Goal: Information Seeking & Learning: Learn about a topic

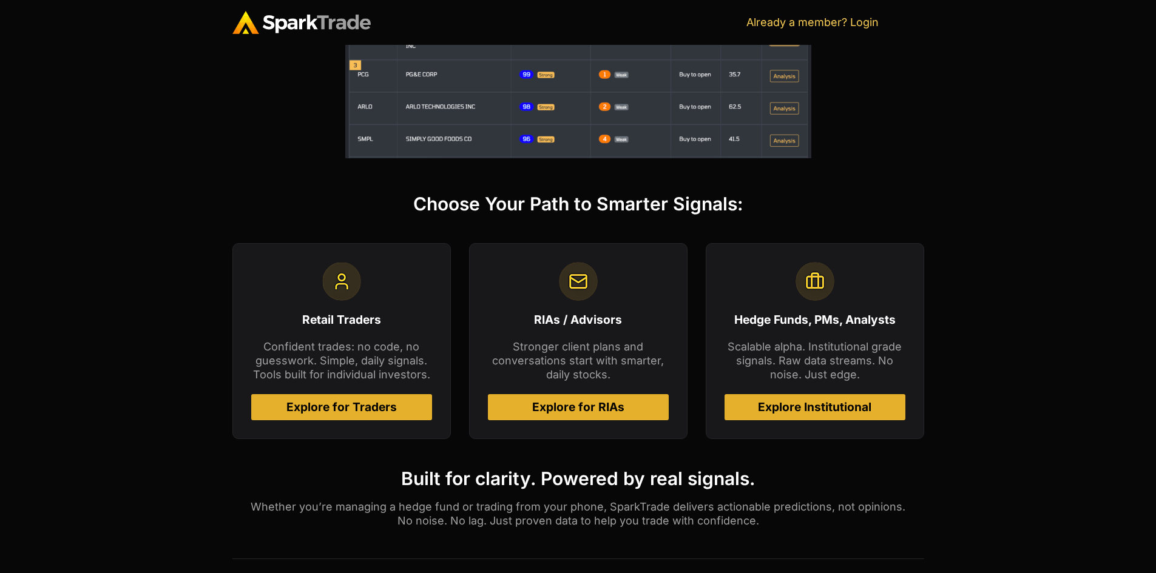
scroll to position [425, 0]
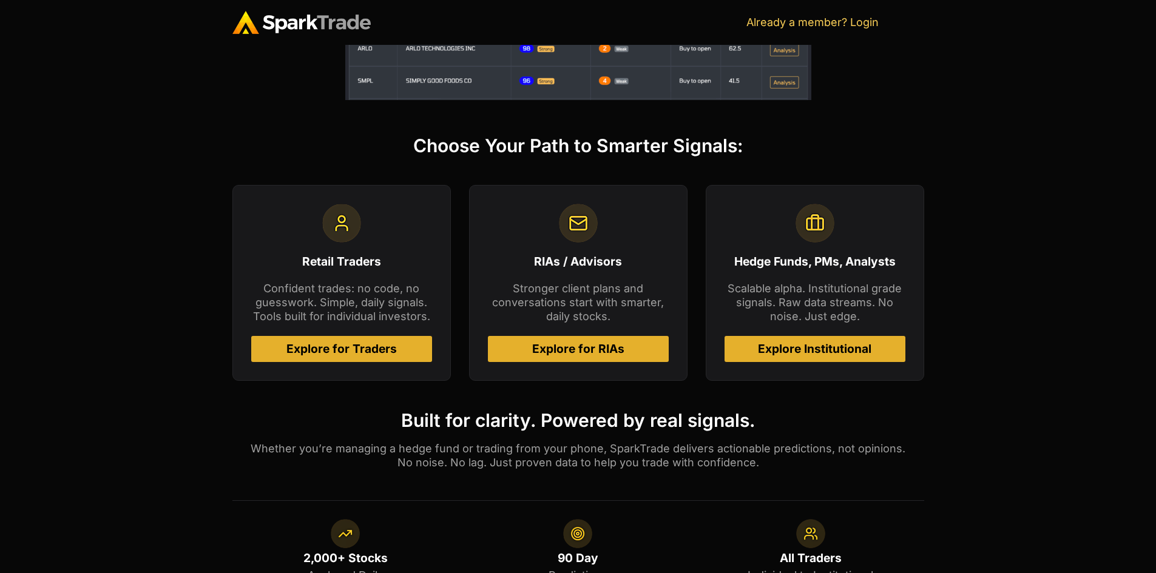
click at [585, 343] on span "Explore for RIAs" at bounding box center [578, 349] width 92 height 12
click at [817, 345] on span "Explore Institutional" at bounding box center [814, 349] width 113 height 12
click at [793, 20] on link "Already a member? Login" at bounding box center [812, 22] width 132 height 13
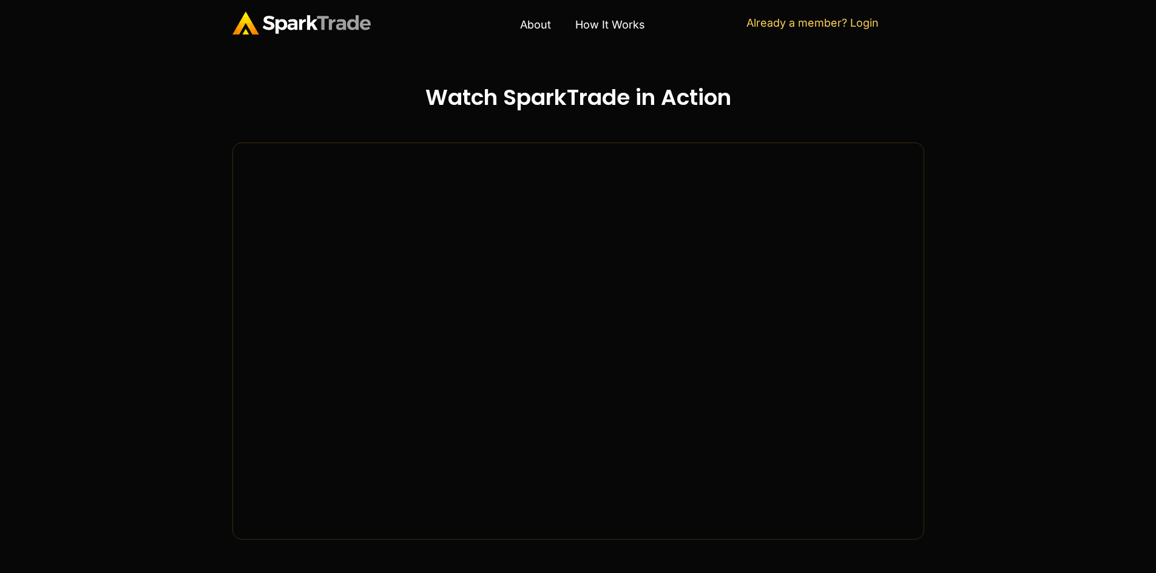
scroll to position [1031, 0]
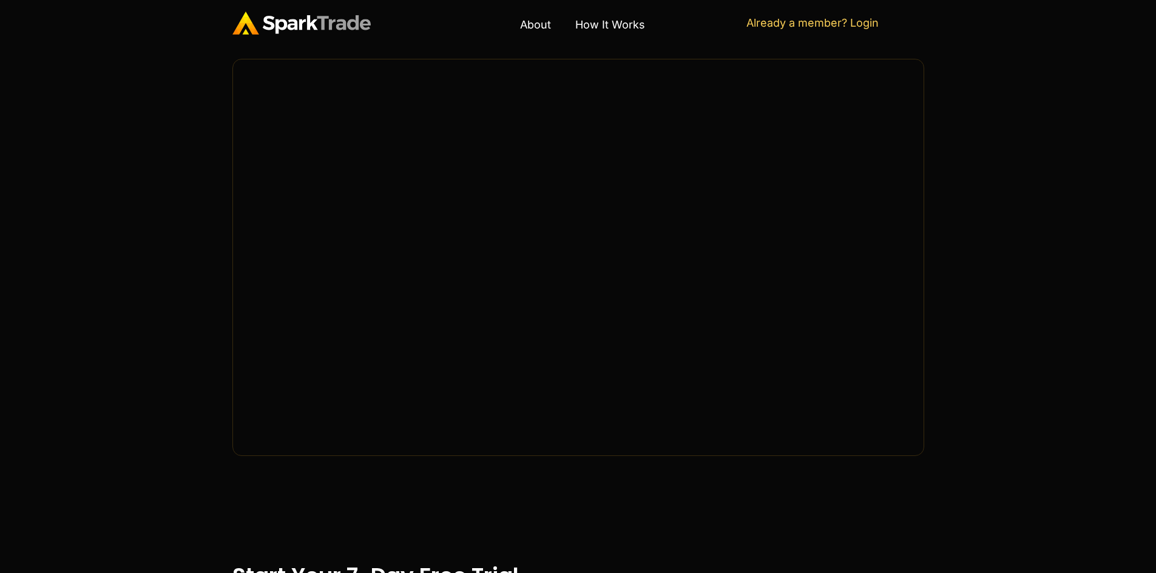
click at [162, 431] on section "Watch SparkTrade in Action" at bounding box center [578, 227] width 1156 height 577
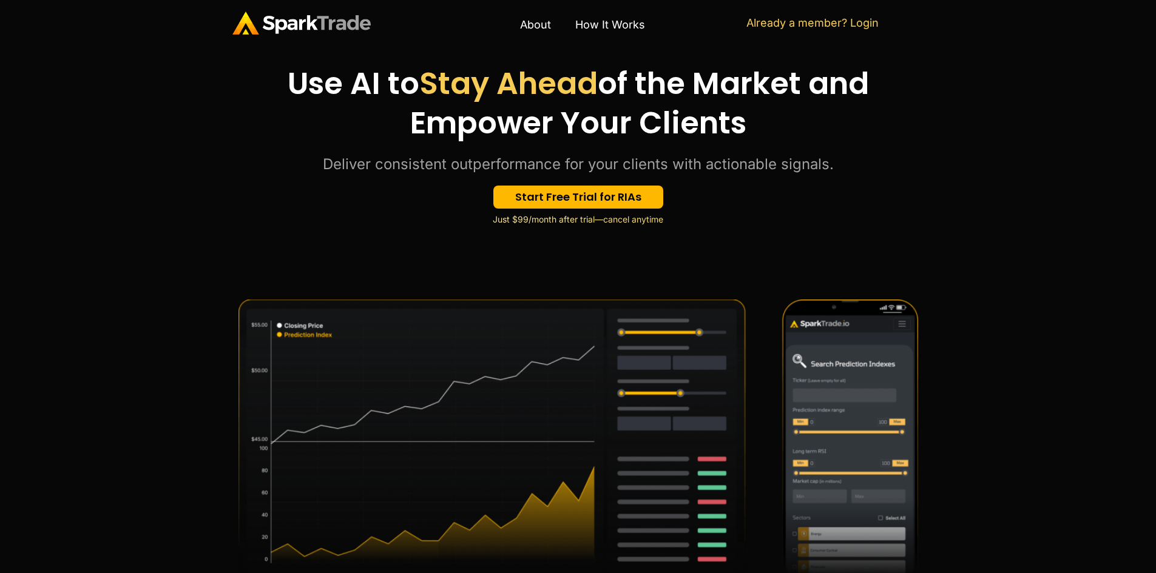
scroll to position [0, 0]
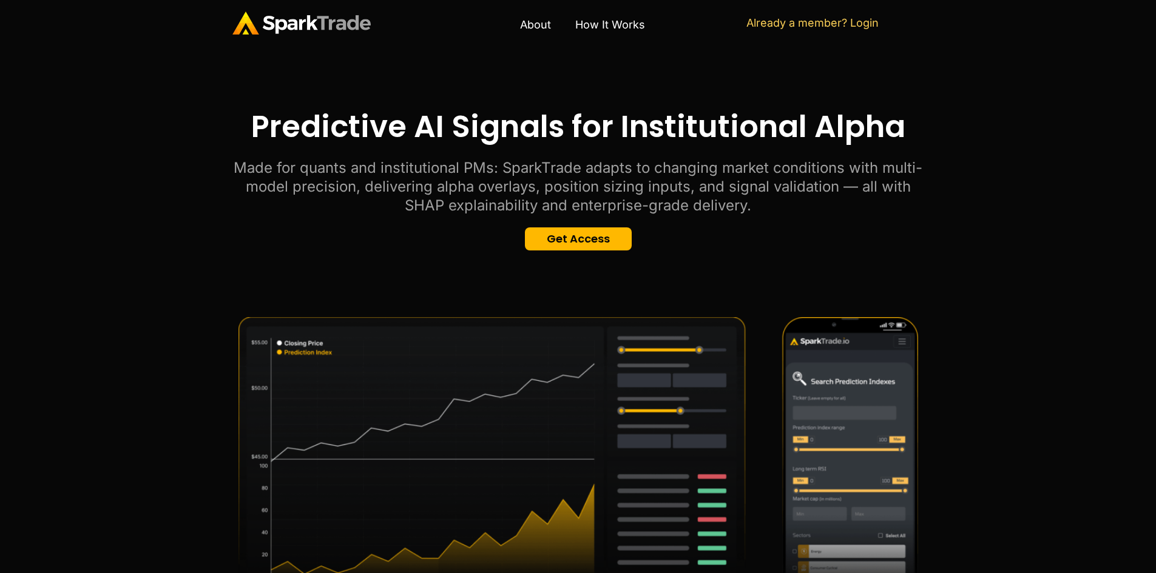
click at [801, 187] on p "Made for quants and institutional PMs: SparkTrade adapts to changing market con…" at bounding box center [578, 186] width 692 height 57
click at [800, 189] on p "Made for quants and institutional PMs: SparkTrade adapts to changing market con…" at bounding box center [578, 186] width 692 height 57
click at [717, 205] on p "Made for quants and institutional PMs: SparkTrade adapts to changing market con…" at bounding box center [578, 186] width 692 height 57
click at [716, 206] on p "Made for quants and institutional PMs: SparkTrade adapts to changing market con…" at bounding box center [578, 186] width 692 height 57
click at [814, 207] on p "Made for quants and institutional PMs: SparkTrade adapts to changing market con…" at bounding box center [578, 186] width 692 height 57
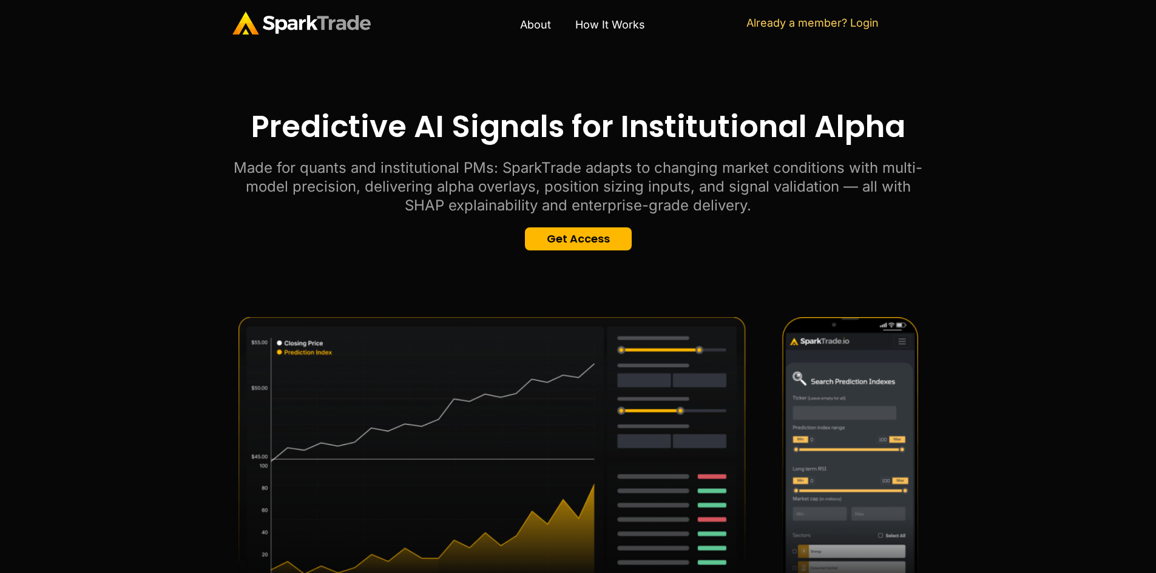
click at [621, 203] on p "Made for quants and institutional PMs: SparkTrade adapts to changing market con…" at bounding box center [578, 186] width 692 height 57
click at [422, 274] on section "Predictive AI Signals for Institutional Alpha Made for quants and institutional…" at bounding box center [578, 178] width 1156 height 265
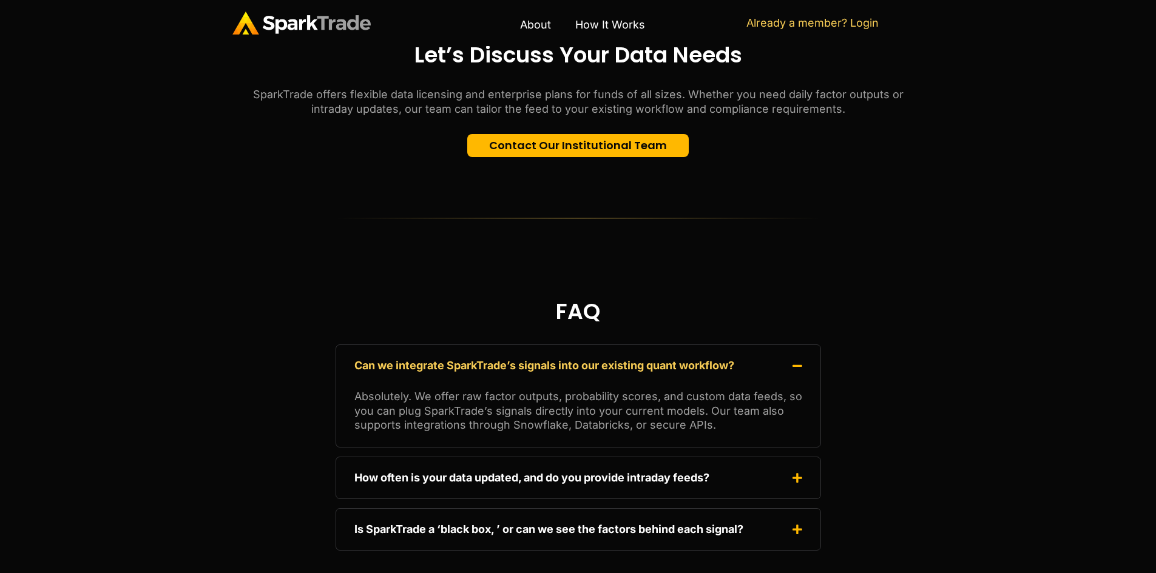
scroll to position [2440, 0]
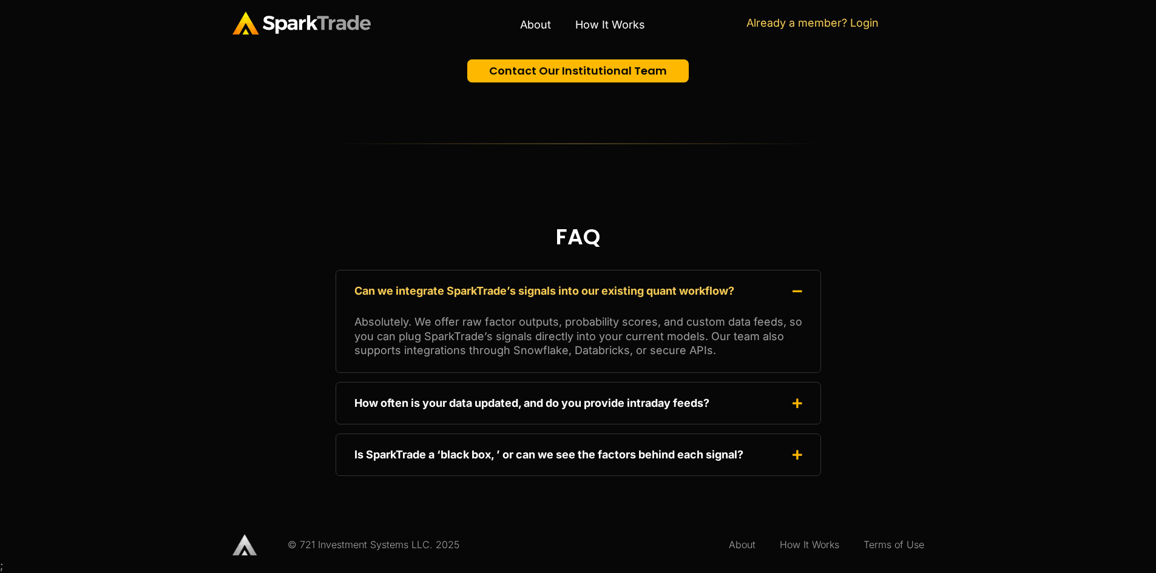
click at [790, 288] on span at bounding box center [794, 292] width 16 height 12
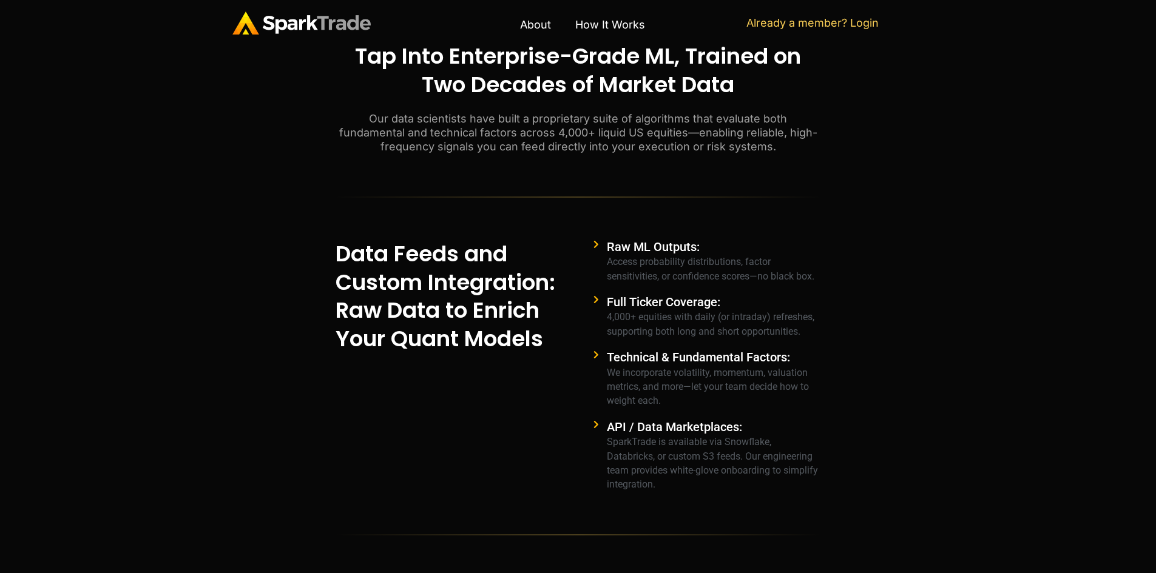
scroll to position [621, 0]
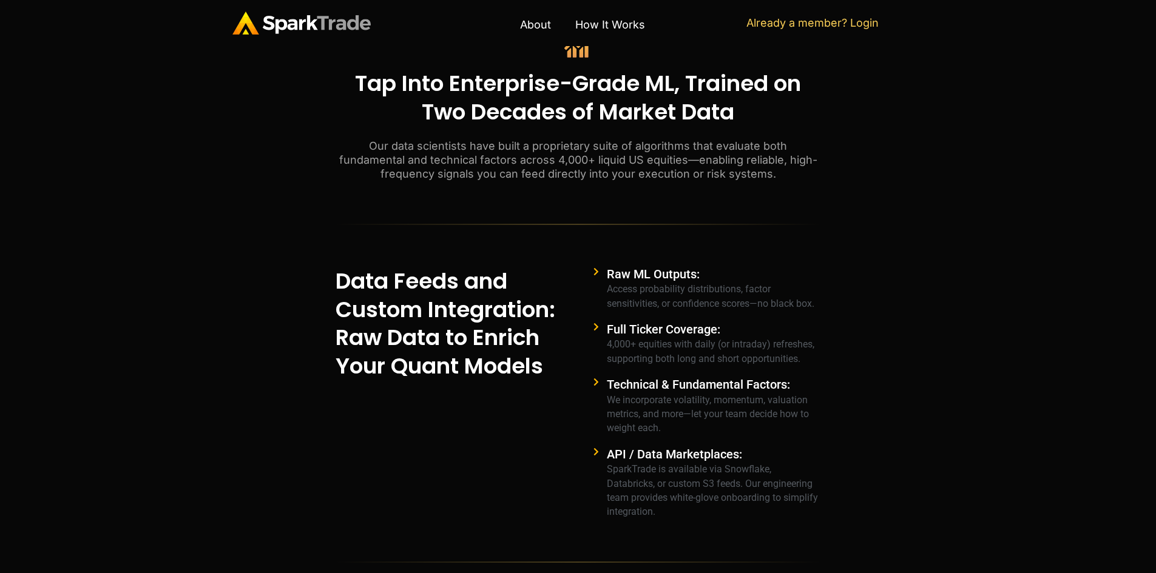
click at [596, 384] on icon at bounding box center [598, 382] width 11 height 8
click at [657, 389] on span "Technical & Fundamental Factors:" at bounding box center [698, 384] width 183 height 15
click at [711, 456] on span "API / Data Marketplaces:" at bounding box center [674, 454] width 135 height 15
click at [783, 451] on span "API / Data Marketplaces: SparkTrade is available via Snowflake, Databricks, or …" at bounding box center [712, 484] width 217 height 72
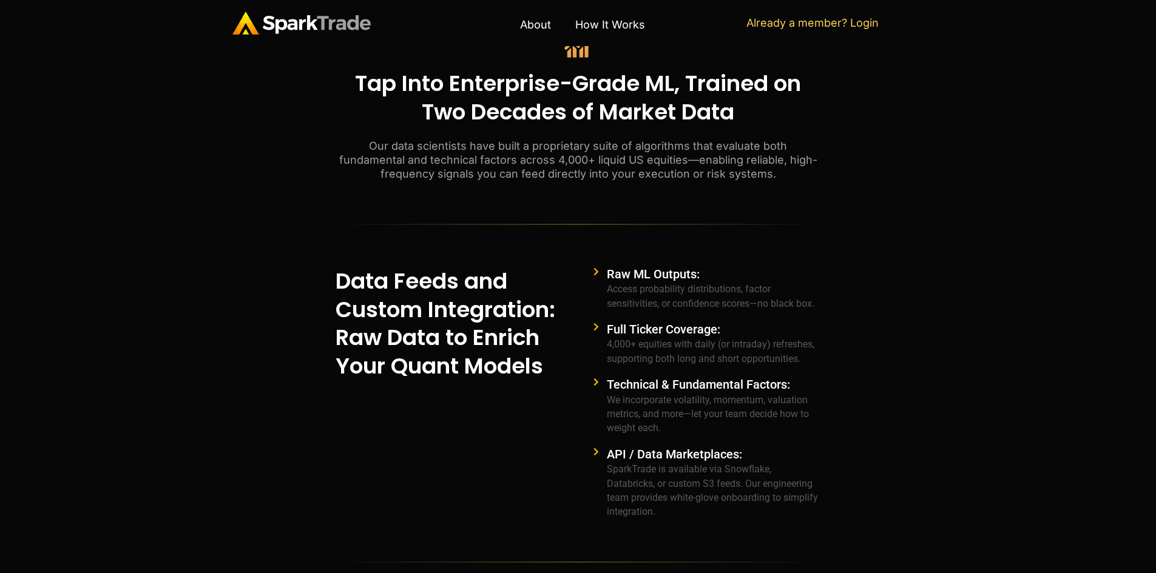
click at [759, 383] on span "Technical & Fundamental Factors:" at bounding box center [698, 384] width 183 height 15
click at [828, 385] on section "Tap Into Enterprise-Grade ML, Trained on Two Decades of Market Data Our data sc…" at bounding box center [578, 575] width 1156 height 1176
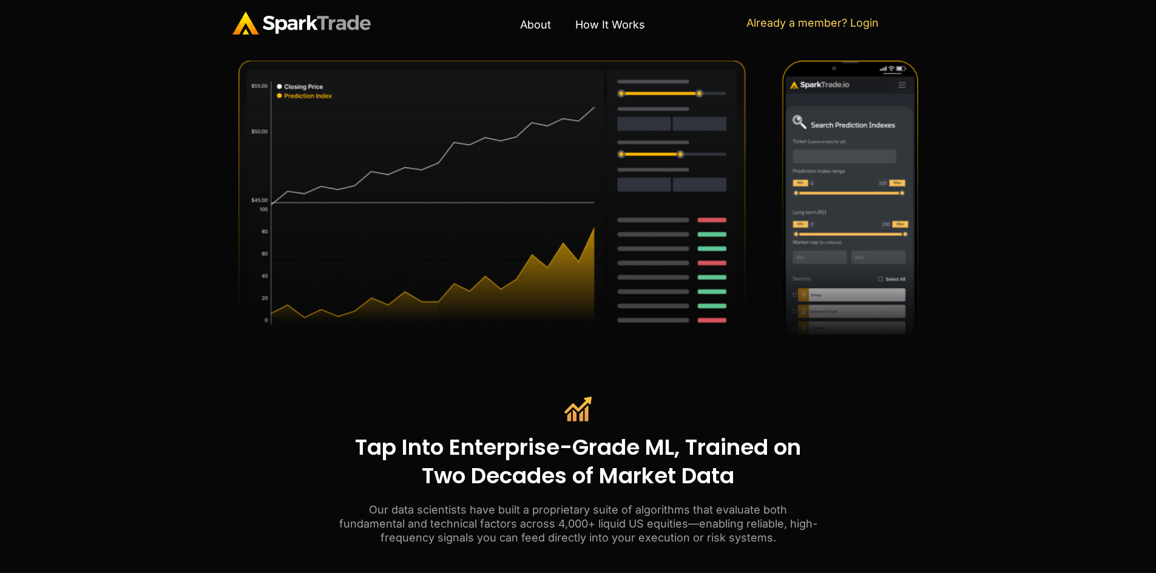
scroll to position [0, 0]
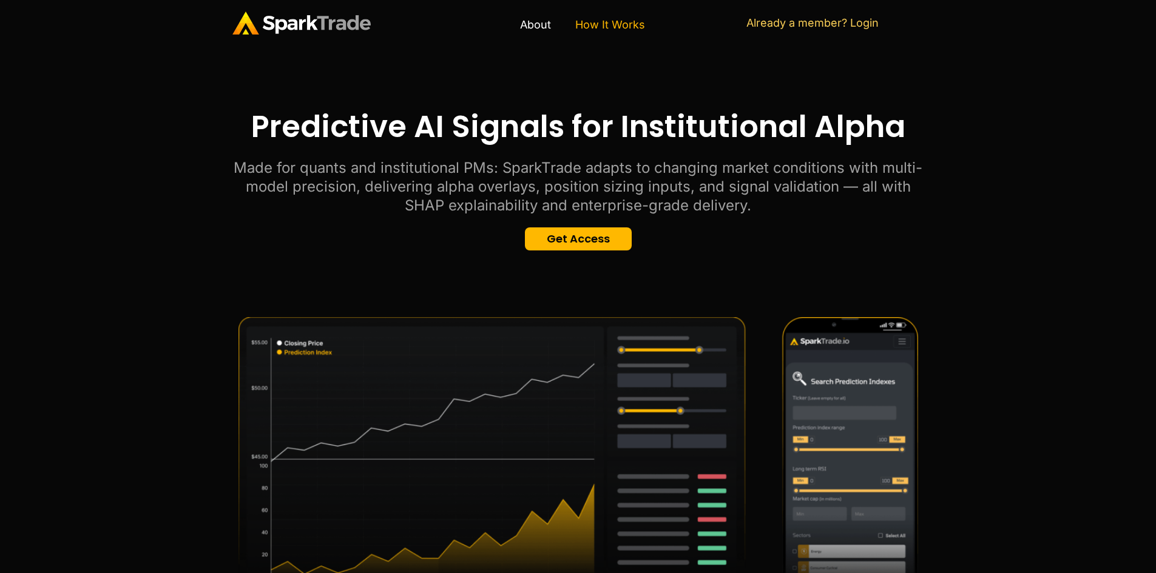
click at [606, 19] on link "How It Works" at bounding box center [610, 25] width 94 height 28
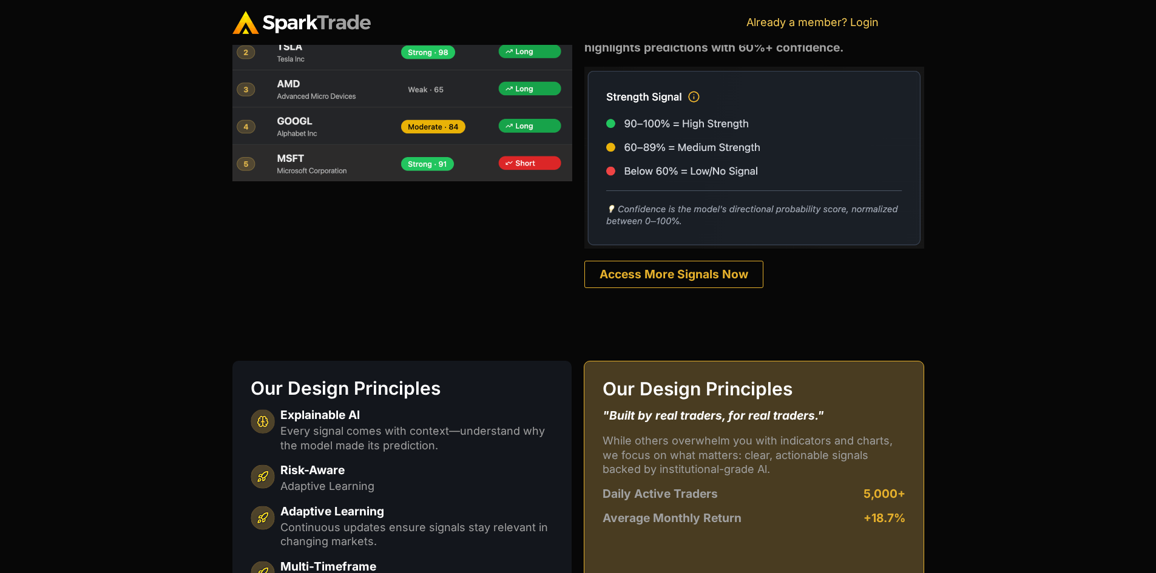
scroll to position [607, 0]
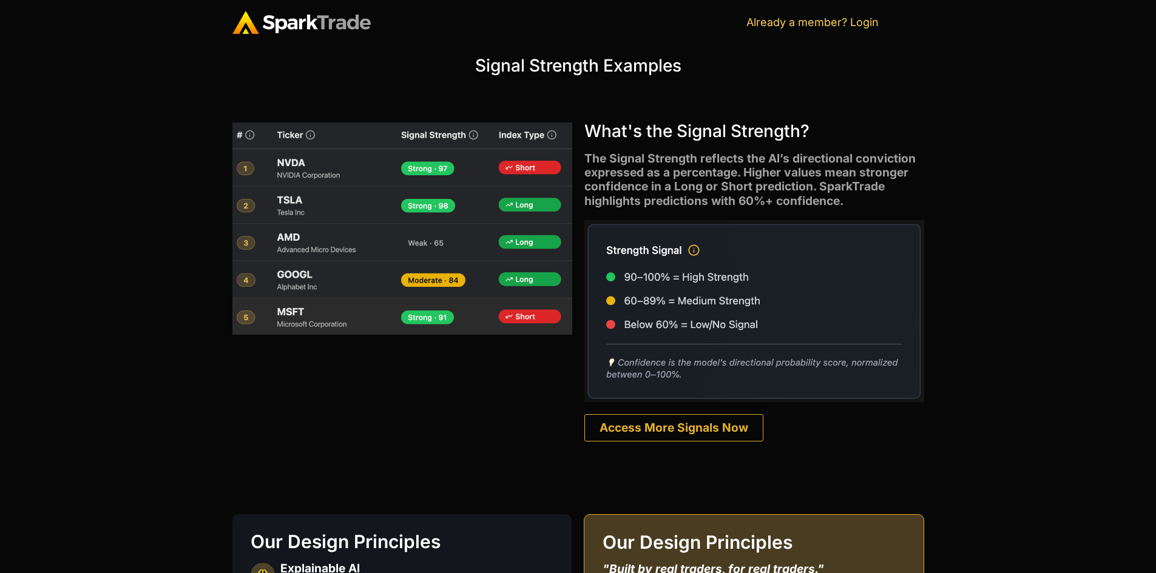
click at [692, 249] on img at bounding box center [754, 311] width 340 height 182
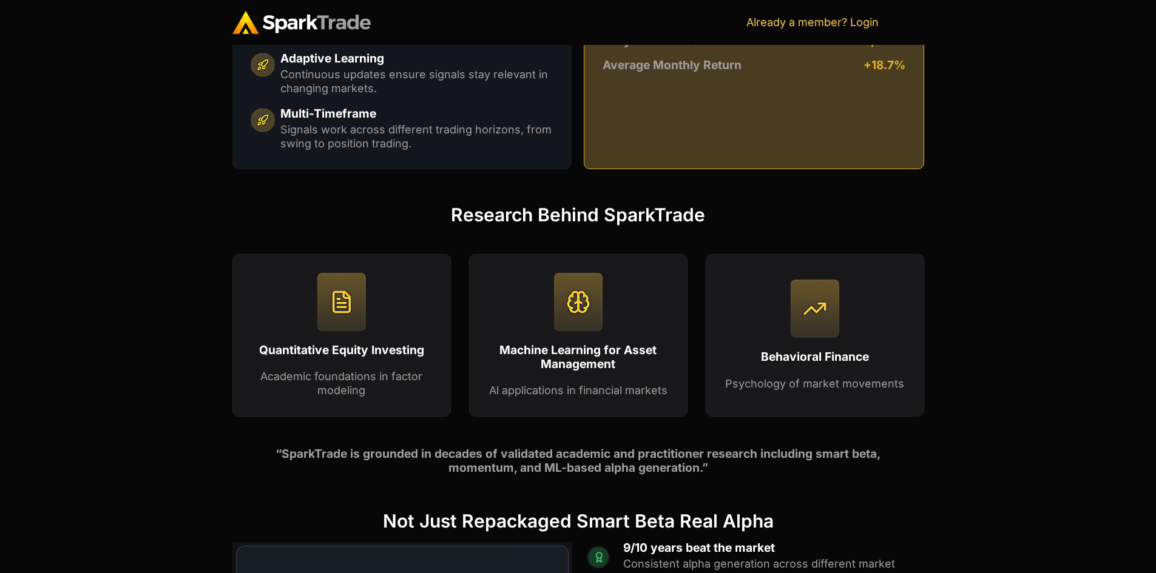
scroll to position [1031, 0]
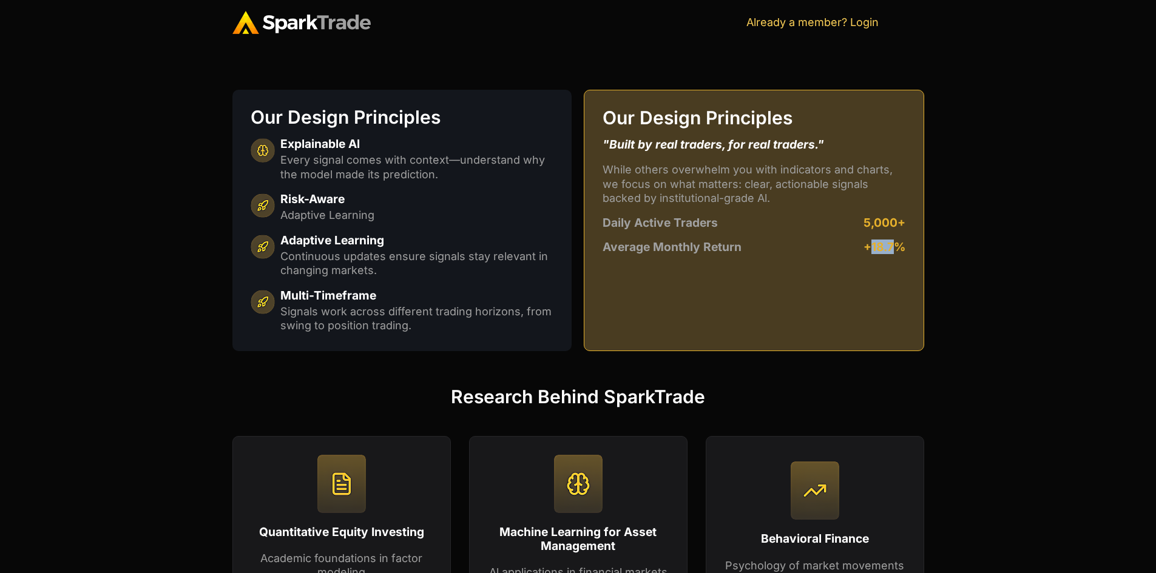
drag, startPoint x: 871, startPoint y: 249, endPoint x: 894, endPoint y: 251, distance: 22.5
click at [894, 251] on h2 "+18.7%" at bounding box center [884, 247] width 42 height 12
click at [875, 272] on div "Our Design Principles "Built by real traders, for real traders." While others o…" at bounding box center [754, 220] width 340 height 261
drag, startPoint x: 601, startPoint y: 244, endPoint x: 741, endPoint y: 247, distance: 140.2
click at [741, 247] on div "Our Design Principles "Built by real traders, for real traders." While others o…" at bounding box center [754, 220] width 340 height 261
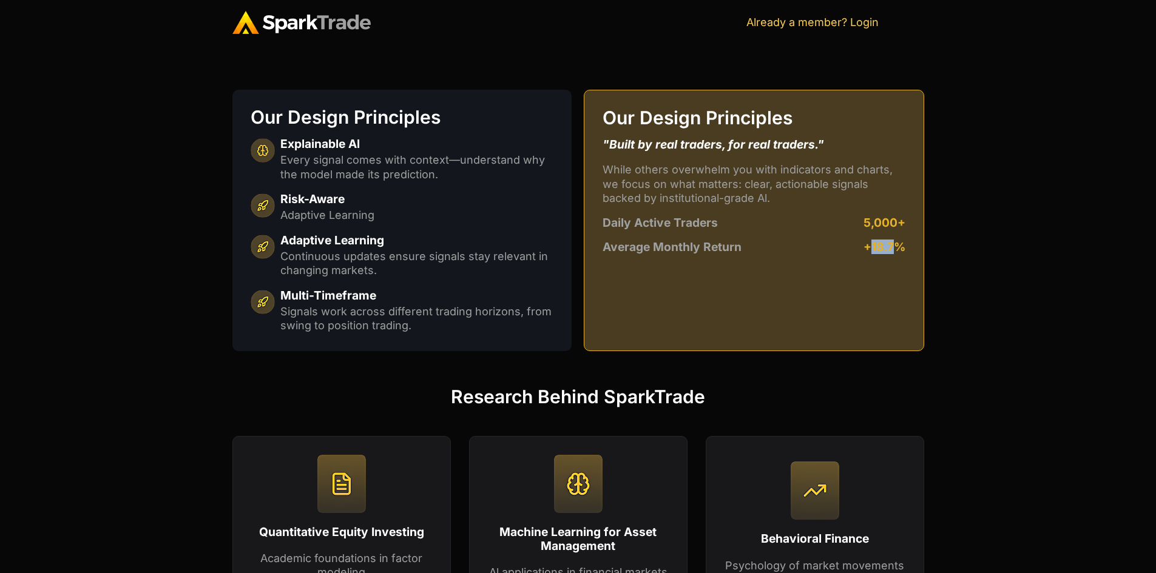
drag, startPoint x: 867, startPoint y: 246, endPoint x: 896, endPoint y: 246, distance: 29.1
click at [896, 246] on h2 "+18.7%" at bounding box center [884, 247] width 42 height 12
click at [912, 249] on div "Our Design Principles "Built by real traders, for real traders." While others o…" at bounding box center [754, 220] width 340 height 261
click at [877, 243] on h2 "+18.7%" at bounding box center [884, 247] width 42 height 12
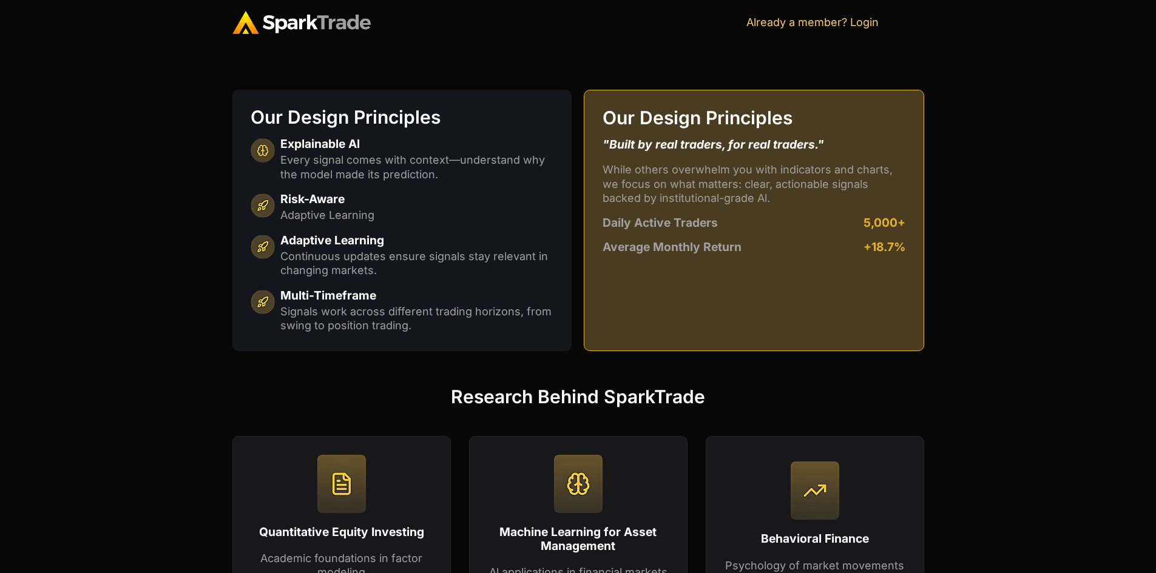
click at [915, 255] on div "Our Design Principles "Built by real traders, for real traders." While others o…" at bounding box center [754, 220] width 340 height 261
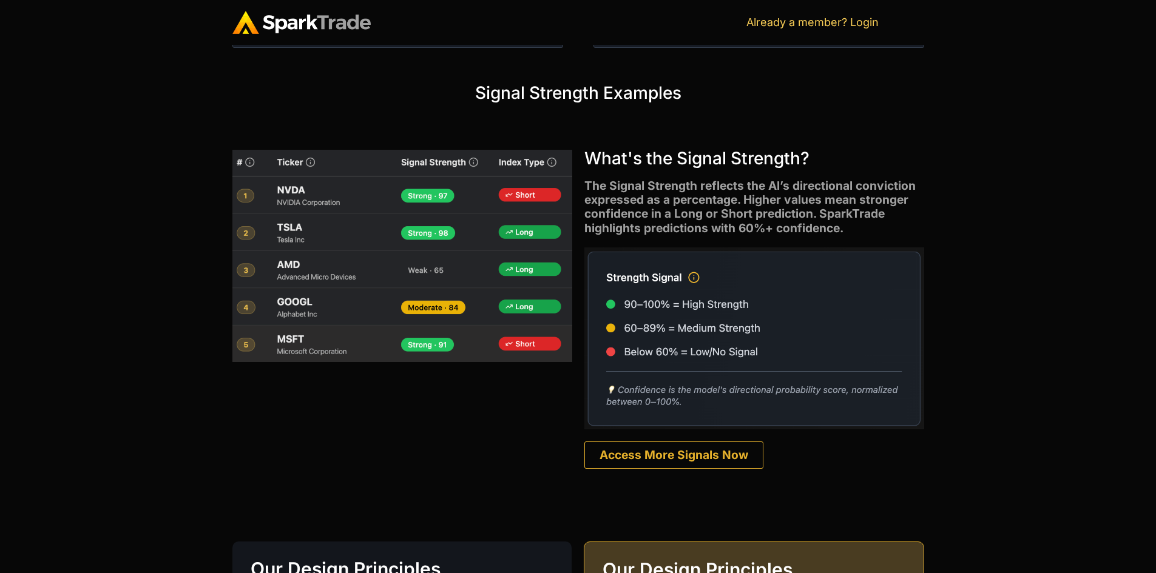
scroll to position [607, 0]
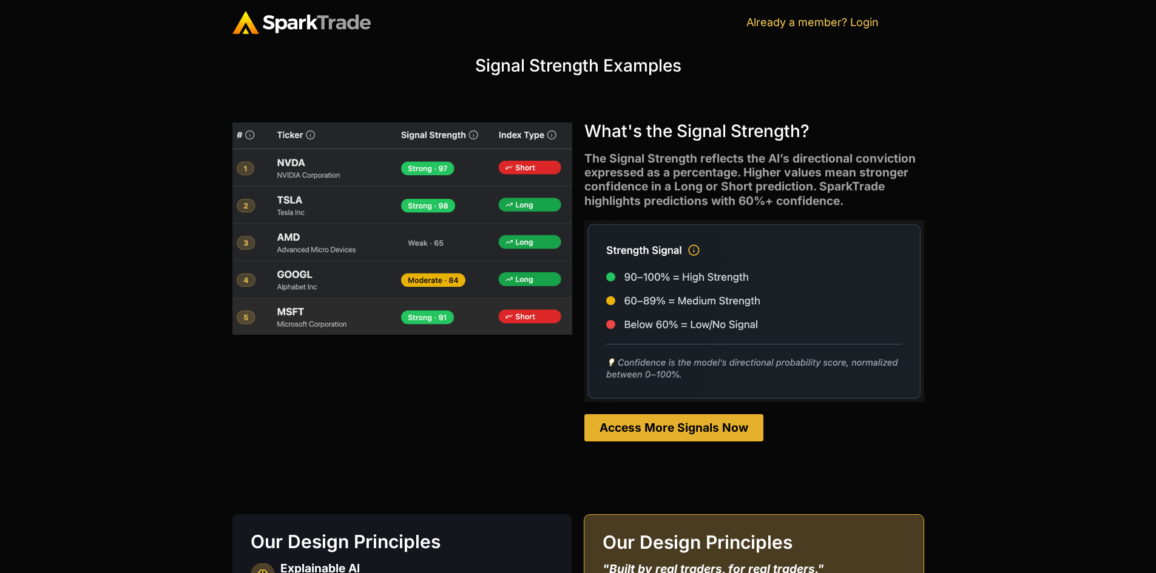
click at [683, 429] on span "Access More Signals Now" at bounding box center [673, 428] width 149 height 12
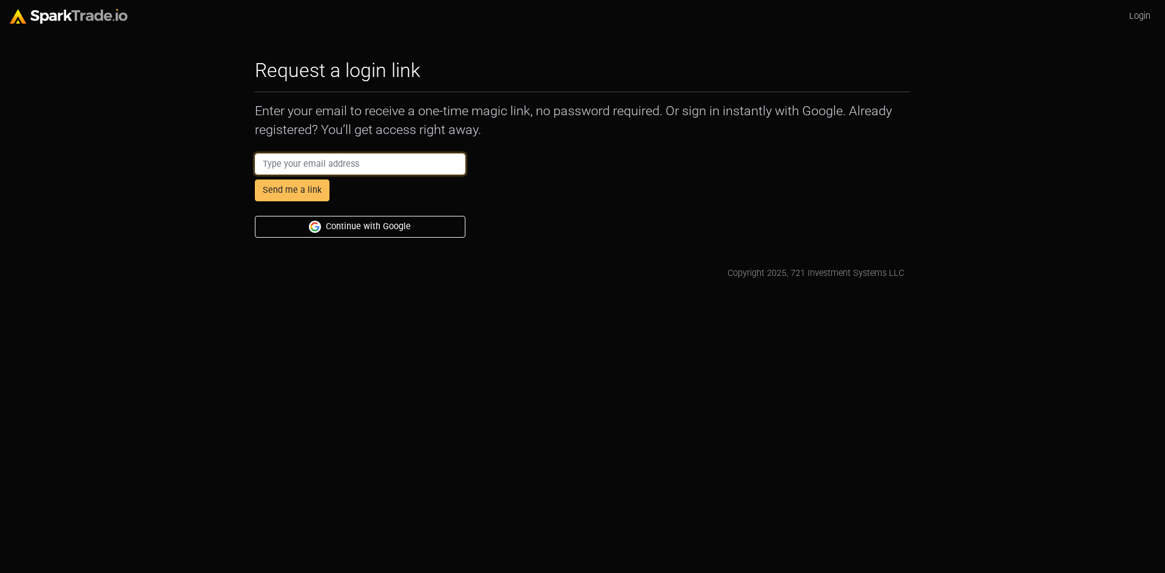
click at [351, 162] on input "email" at bounding box center [360, 164] width 210 height 22
click at [619, 188] on div "Send me a link Continue with Google" at bounding box center [582, 193] width 667 height 89
click at [294, 164] on input "email" at bounding box center [360, 164] width 210 height 22
type input "[PERSON_NAME][EMAIL_ADDRESS][PERSON_NAME][DOMAIN_NAME]"
click at [572, 190] on div "[PERSON_NAME][EMAIL_ADDRESS][PERSON_NAME][DOMAIN_NAME] Send me a link Continue …" at bounding box center [582, 193] width 667 height 89
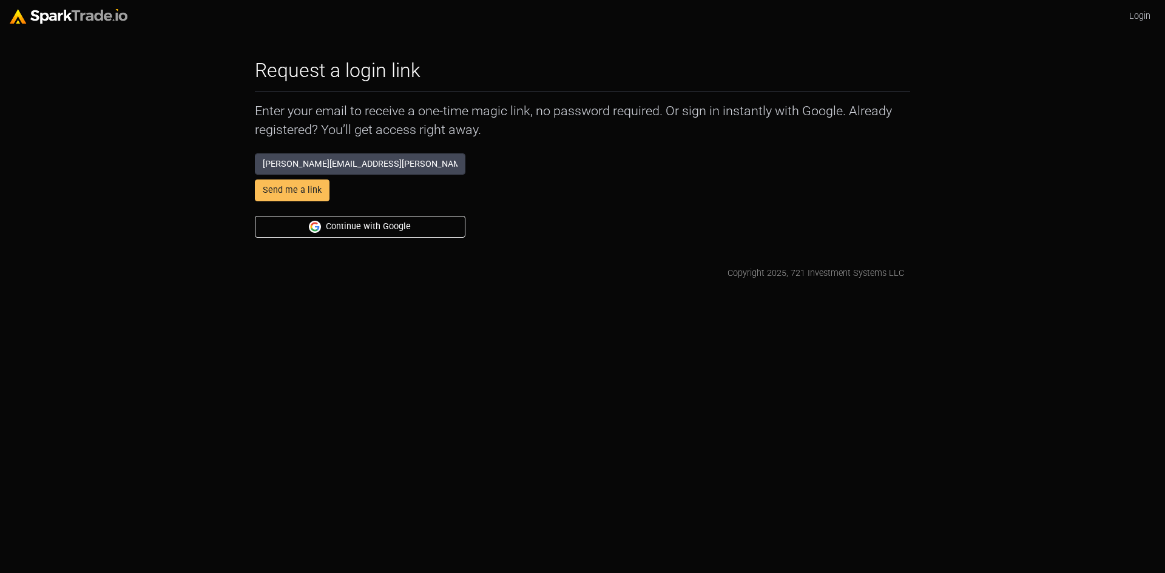
click at [512, 209] on div "[PERSON_NAME][EMAIL_ADDRESS][PERSON_NAME][DOMAIN_NAME] Send me a link Continue …" at bounding box center [582, 193] width 667 height 89
click at [317, 163] on input "email" at bounding box center [360, 164] width 210 height 22
type input "adietz@consor.com"
click at [548, 169] on div "adietz@consor.com Send me a link Continue with Google" at bounding box center [582, 193] width 667 height 89
click at [269, 189] on button "Send me a link" at bounding box center [292, 191] width 75 height 22
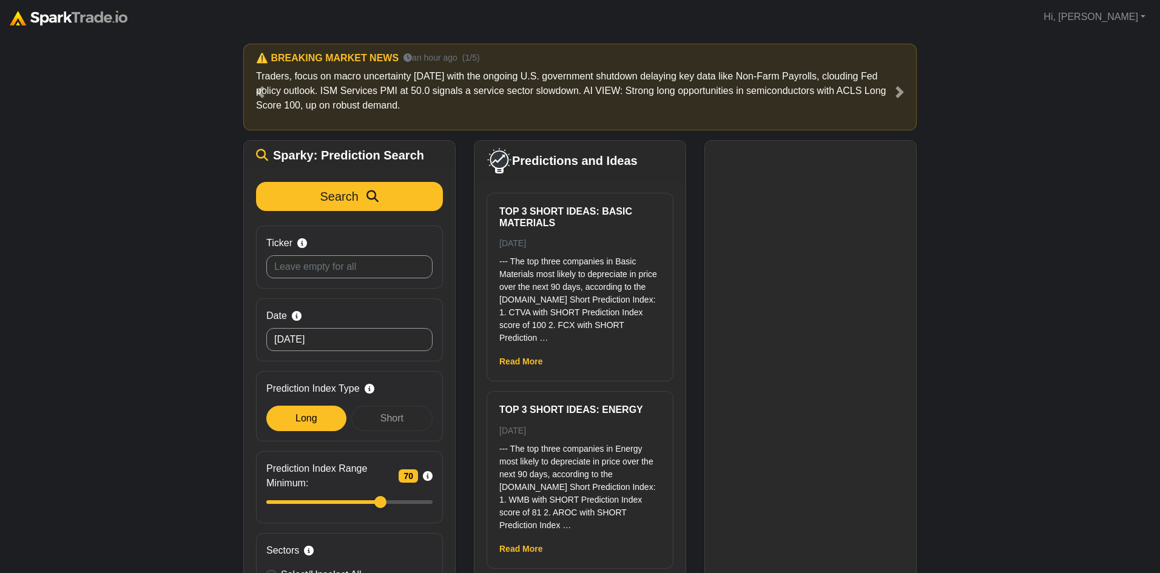
scroll to position [228, 0]
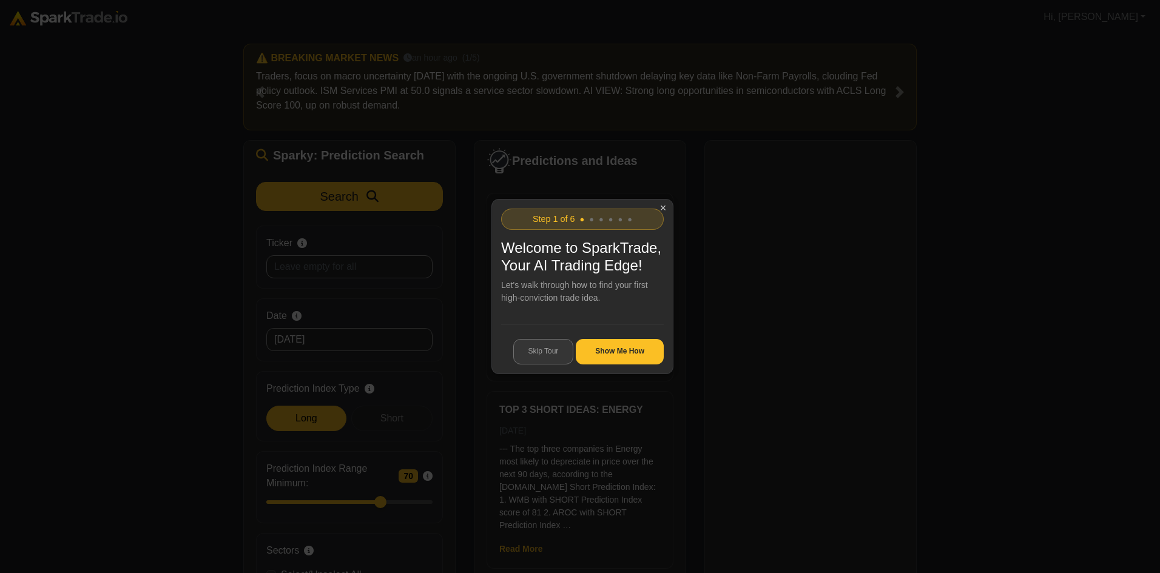
click at [526, 346] on button "Skip Tour" at bounding box center [543, 351] width 61 height 25
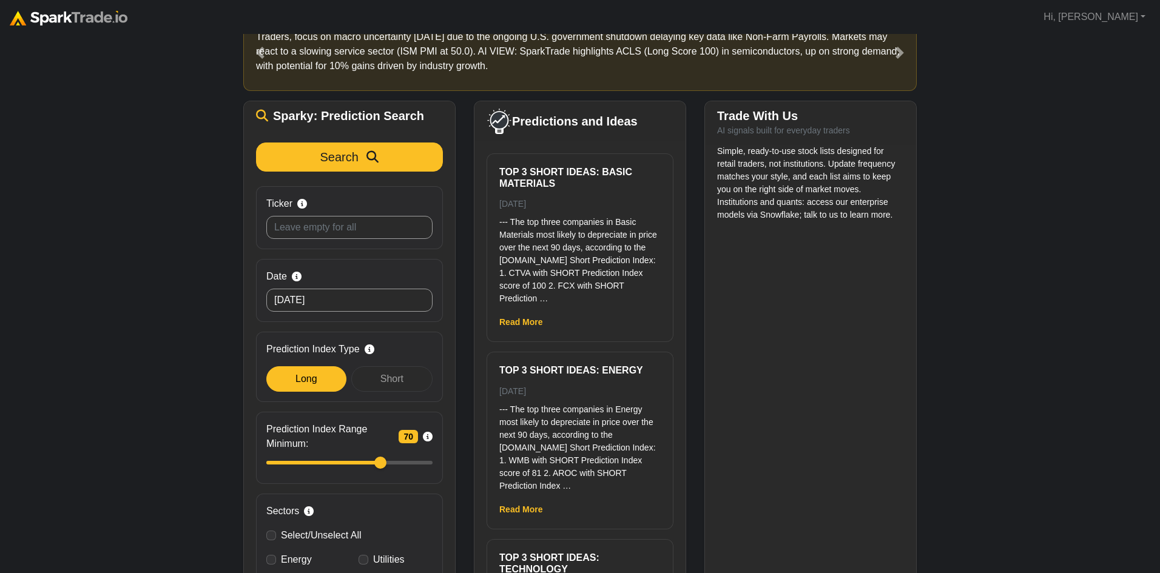
scroll to position [61, 0]
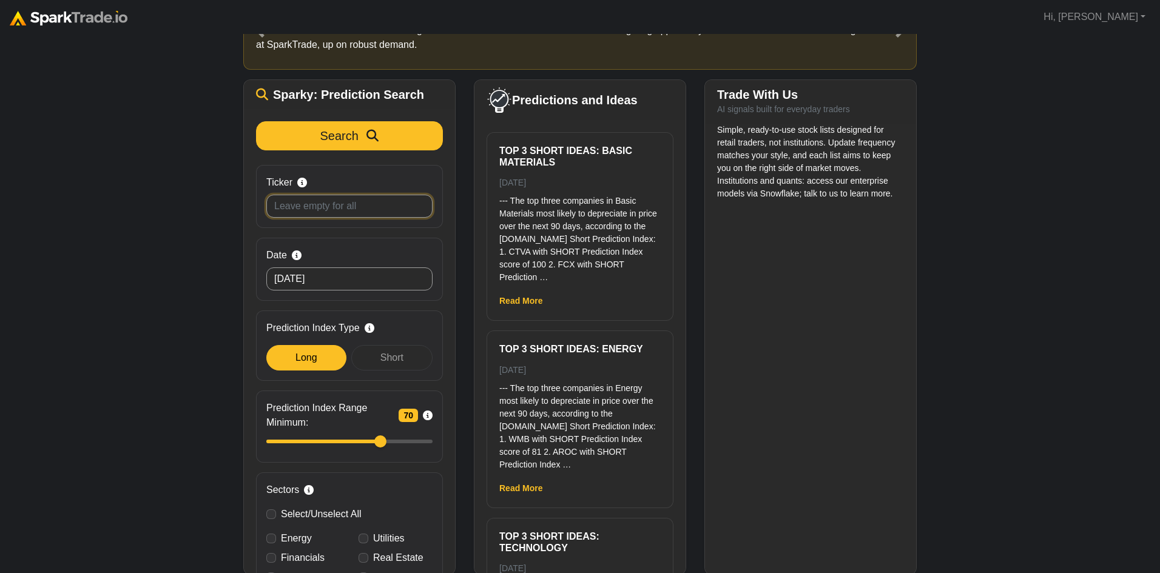
click at [298, 206] on input "Ticker Search by stock symbol. Leave blank to view all predicitons." at bounding box center [349, 206] width 166 height 23
type input "goog"
click at [256, 121] on button "Search" at bounding box center [349, 135] width 187 height 29
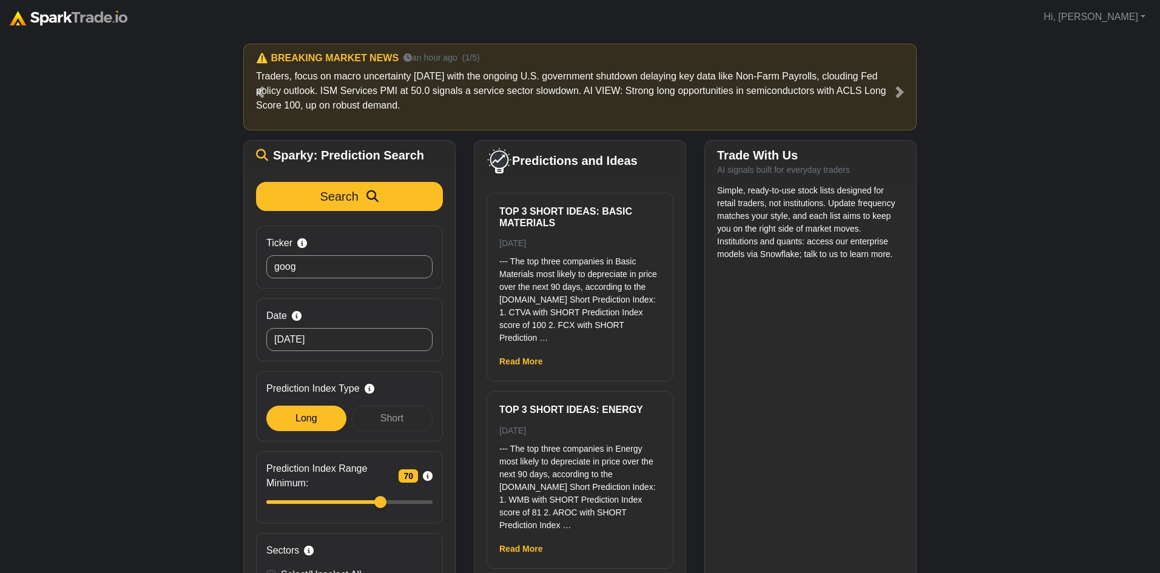
scroll to position [61, 0]
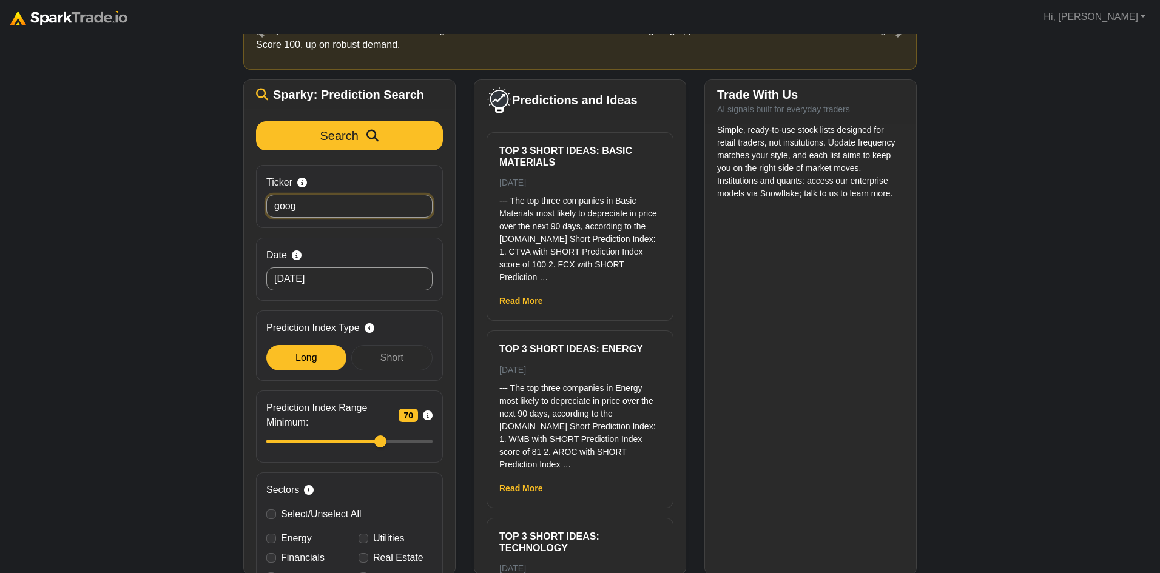
click at [310, 210] on input "goog" at bounding box center [349, 206] width 166 height 23
type input "googl"
click at [256, 121] on button "Search" at bounding box center [349, 135] width 187 height 29
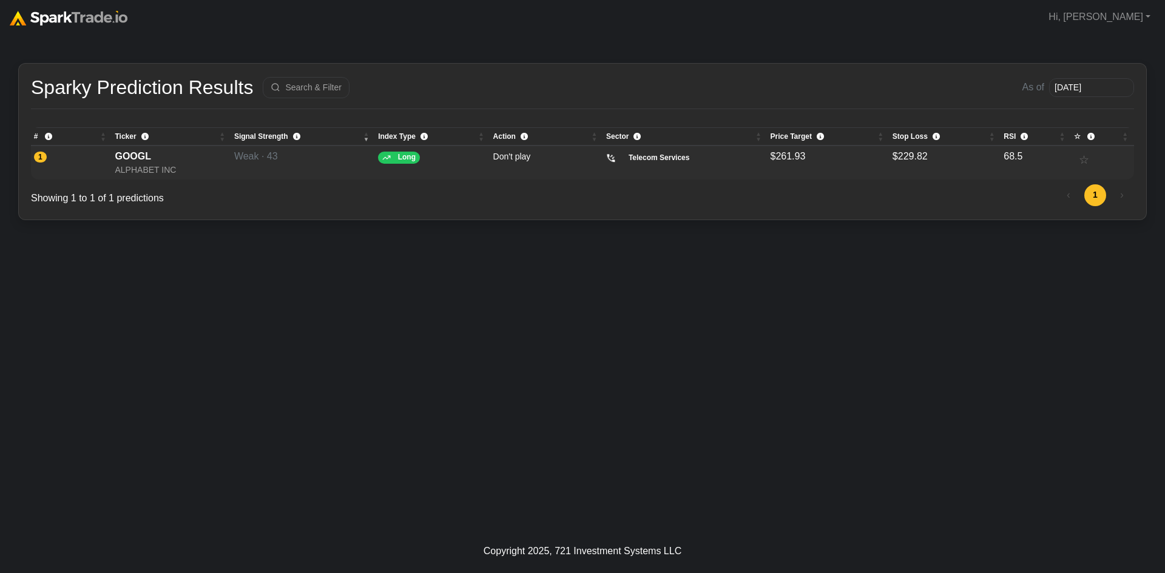
click at [163, 159] on div "GOOGL" at bounding box center [171, 156] width 113 height 15
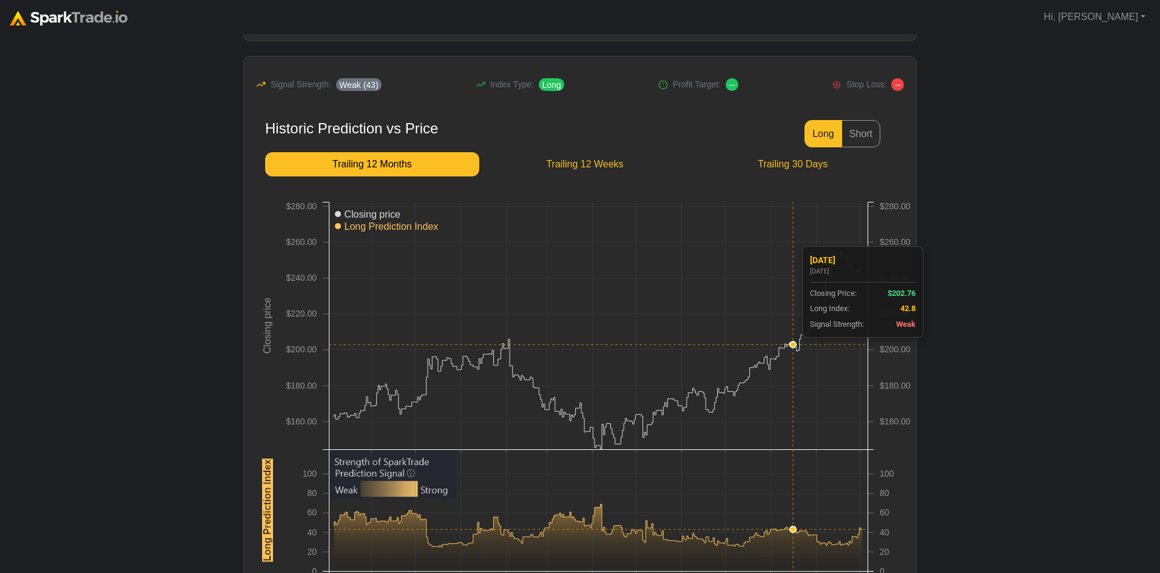
scroll to position [121, 0]
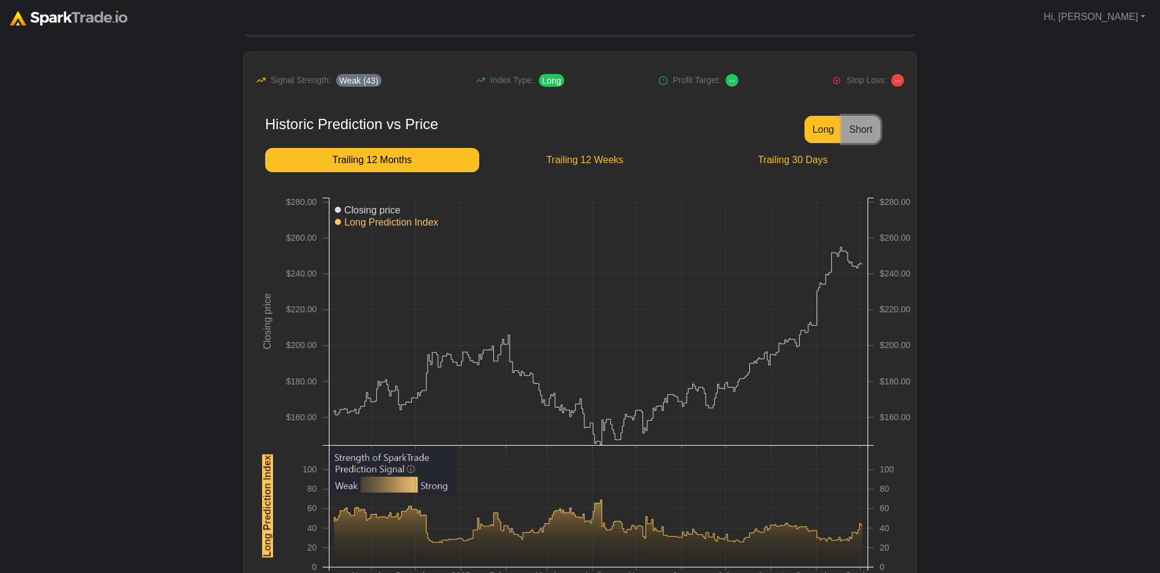
click at [859, 133] on button "Short" at bounding box center [860, 129] width 39 height 27
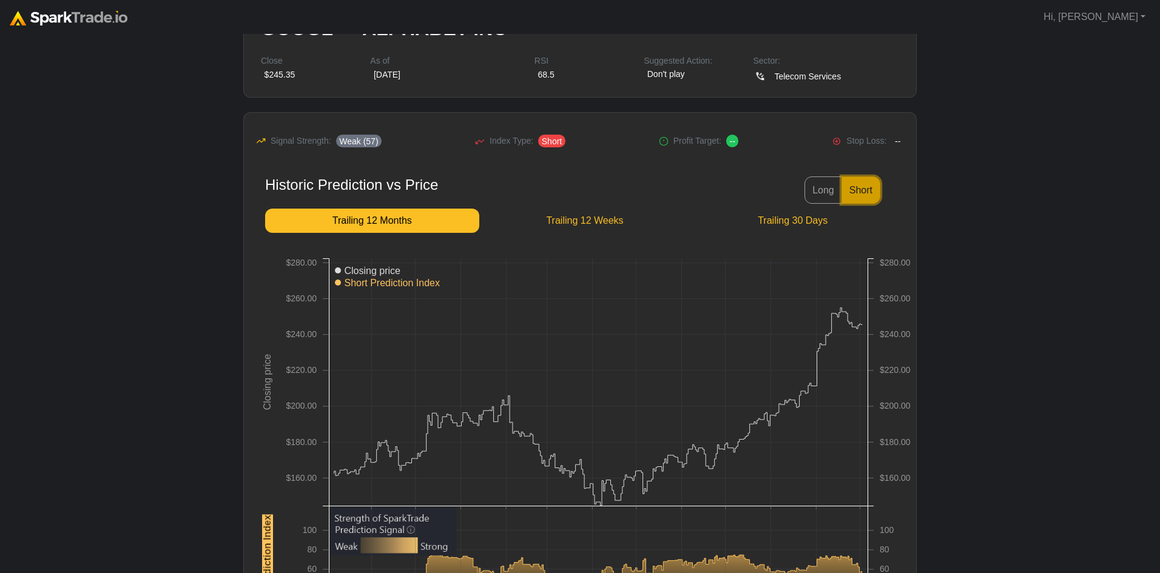
scroll to position [0, 0]
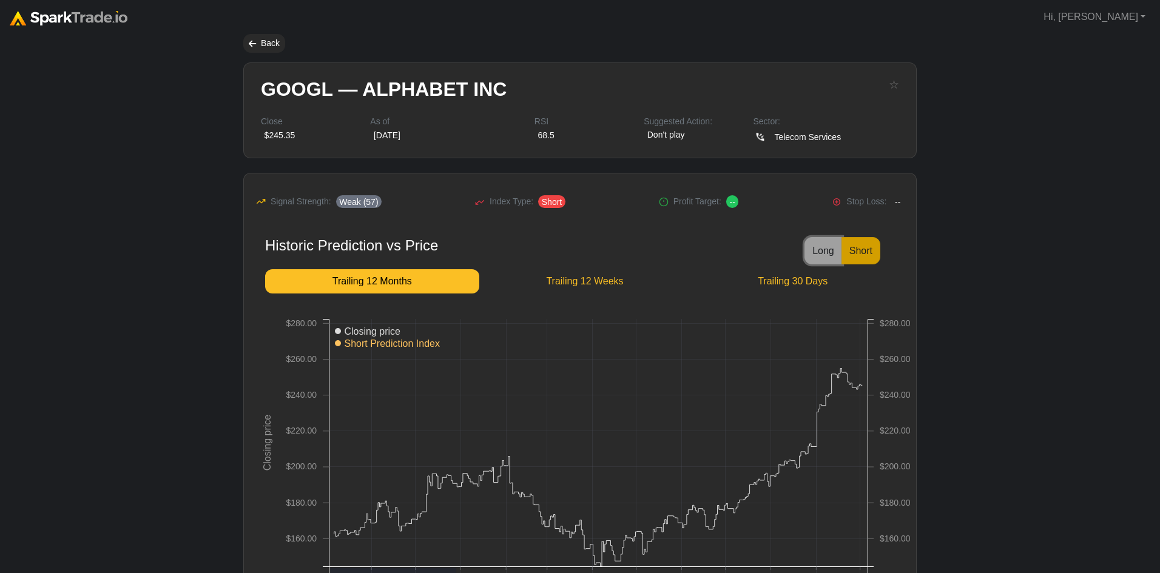
click at [826, 242] on button "Long" at bounding box center [823, 250] width 38 height 27
click at [875, 248] on button "Short" at bounding box center [860, 250] width 39 height 27
click at [821, 247] on button "Long" at bounding box center [823, 250] width 38 height 27
click at [864, 254] on button "Short" at bounding box center [860, 250] width 39 height 27
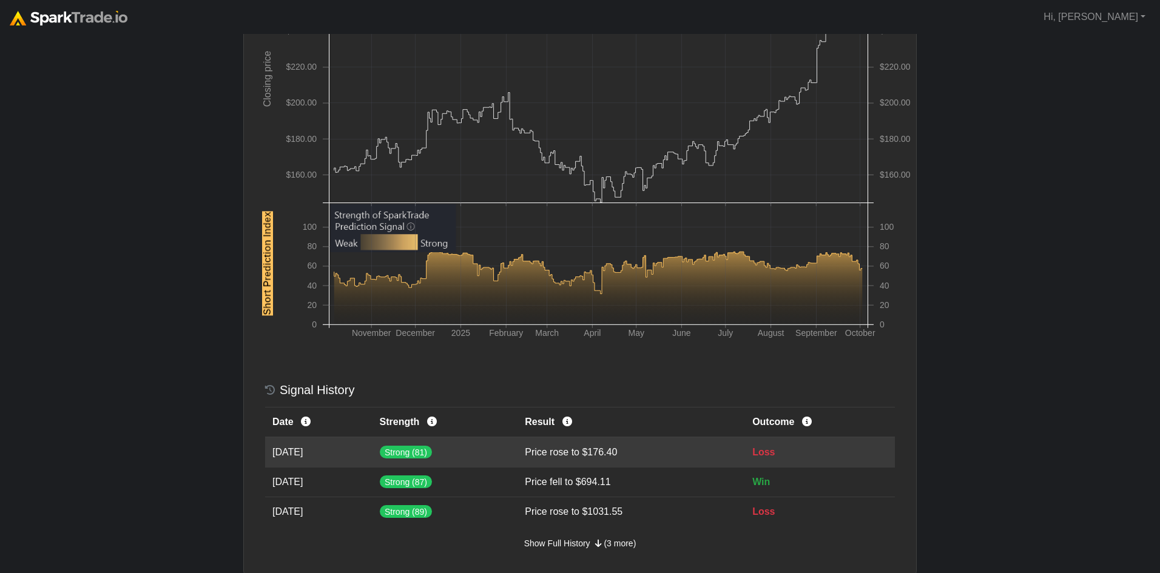
scroll to position [425, 0]
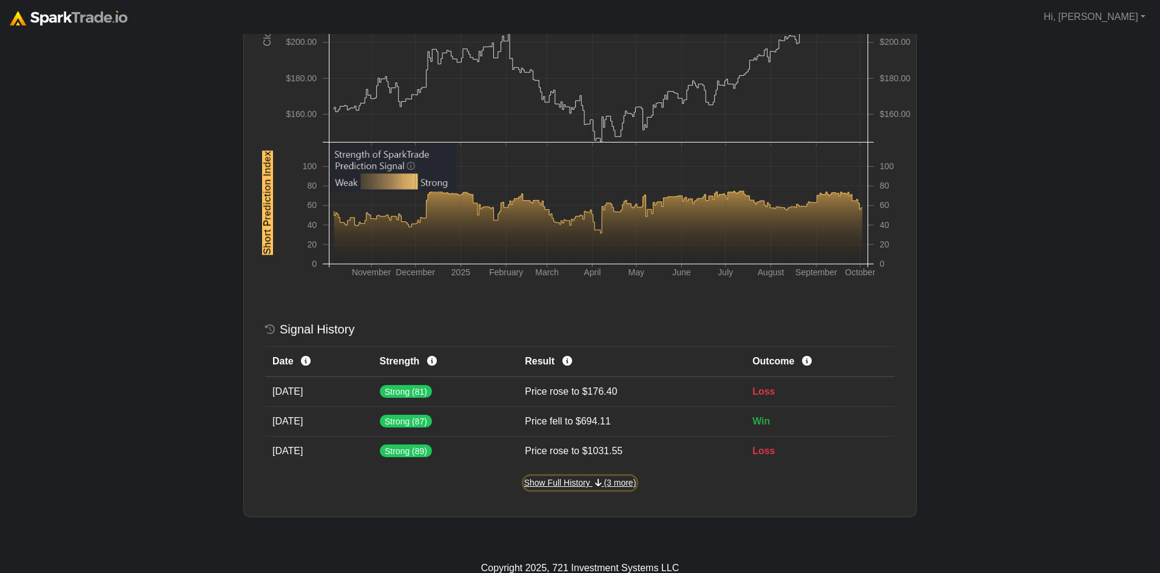
click at [571, 480] on span "Show Full History" at bounding box center [557, 483] width 66 height 10
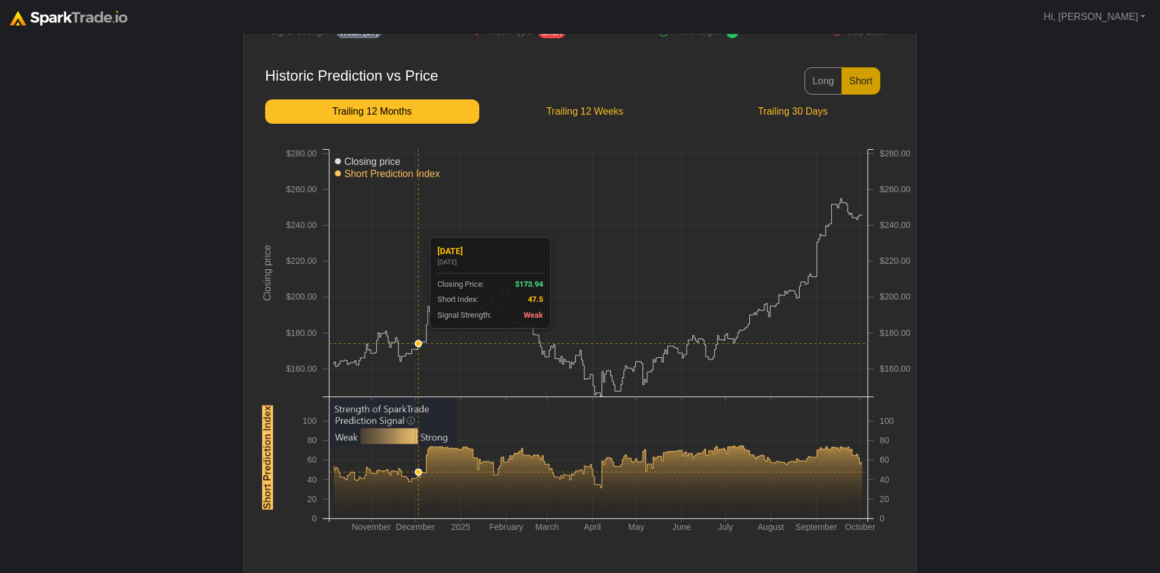
scroll to position [106, 0]
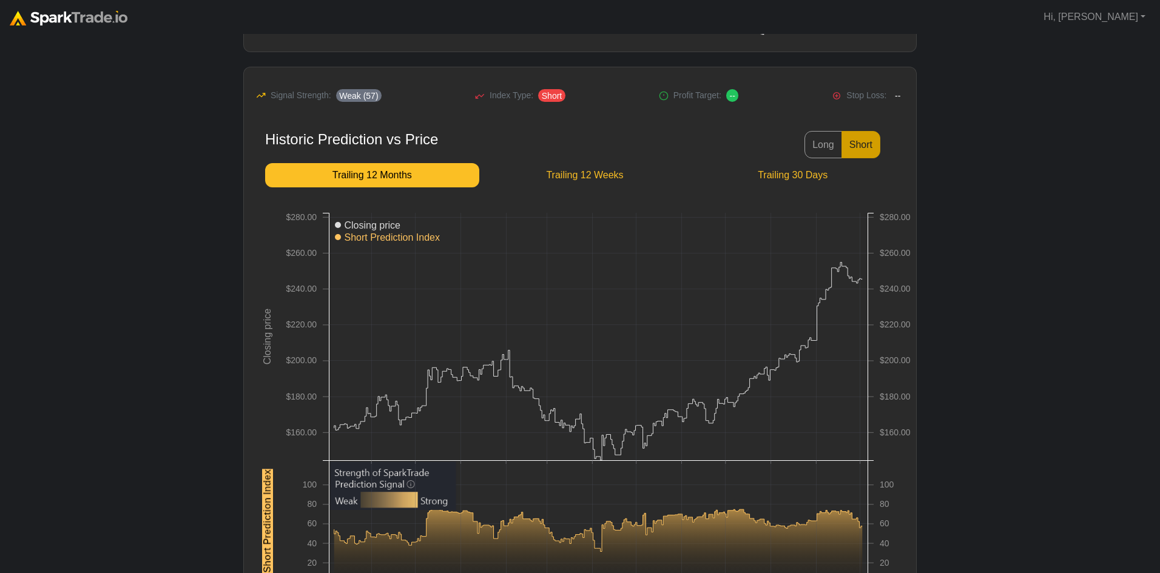
click at [406, 175] on span "Trailing 12 Months" at bounding box center [372, 175] width 195 height 15
click at [581, 175] on span "Trailing 12 Weeks" at bounding box center [585, 175] width 192 height 15
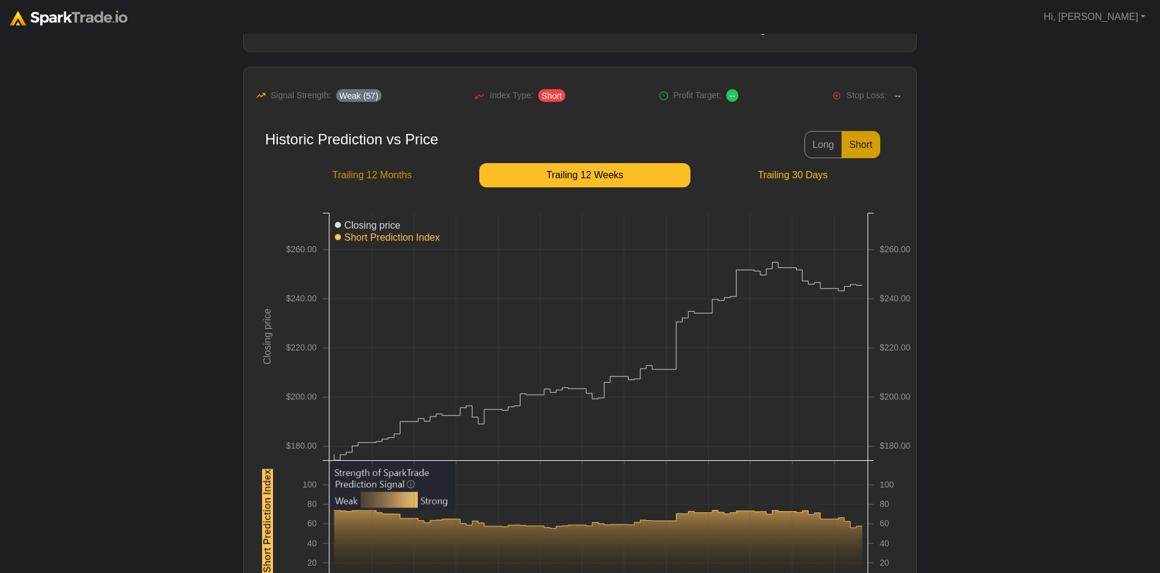
click at [392, 172] on span "Trailing 12 Months" at bounding box center [372, 175] width 195 height 15
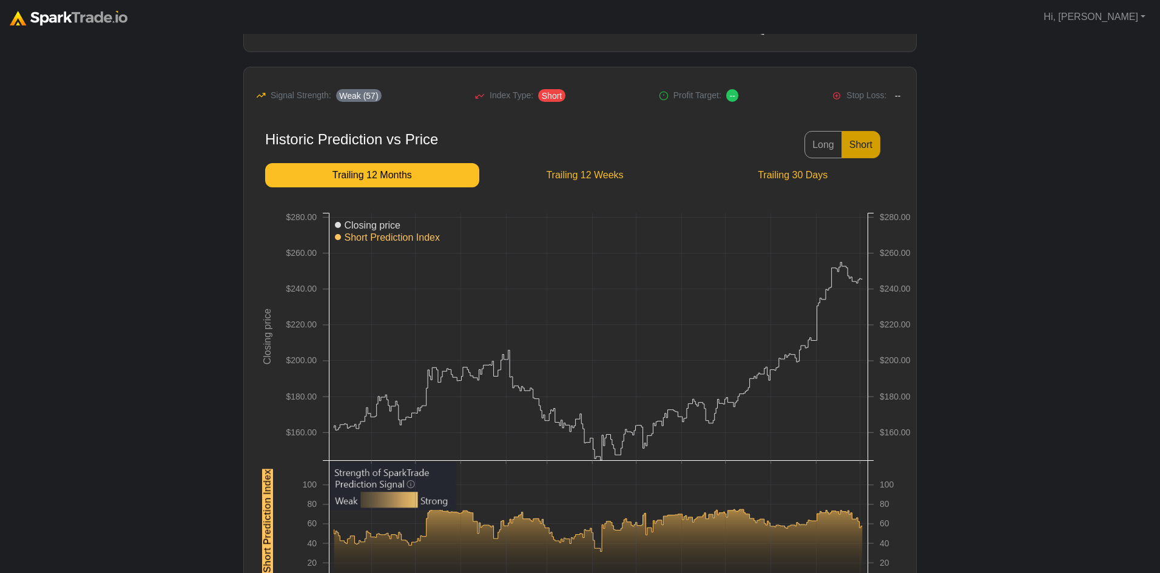
click at [348, 93] on span "Weak (57)" at bounding box center [359, 95] width 46 height 13
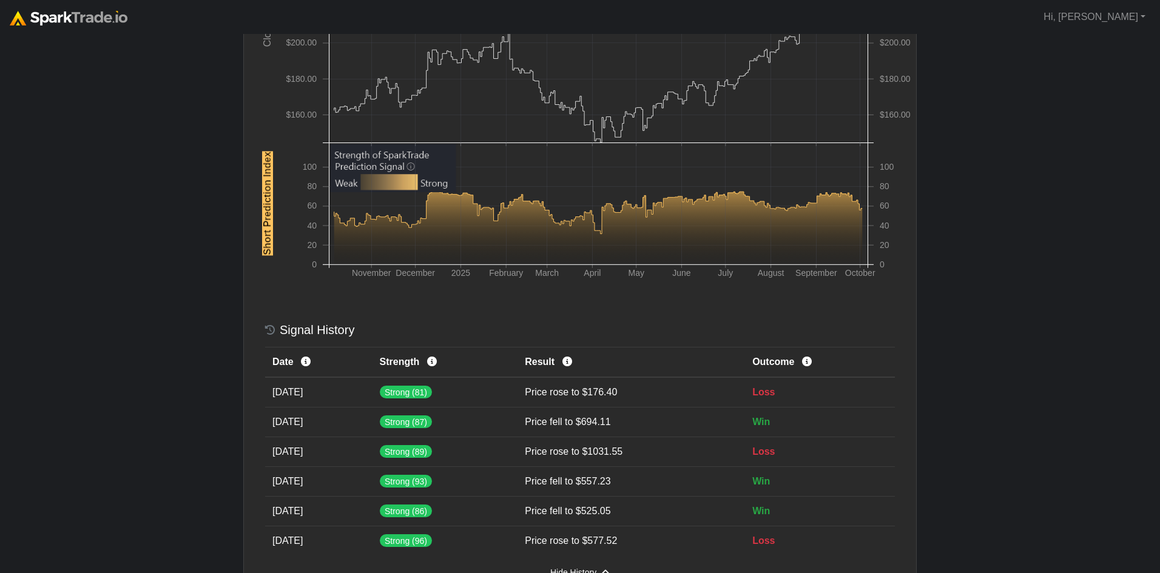
scroll to position [425, 0]
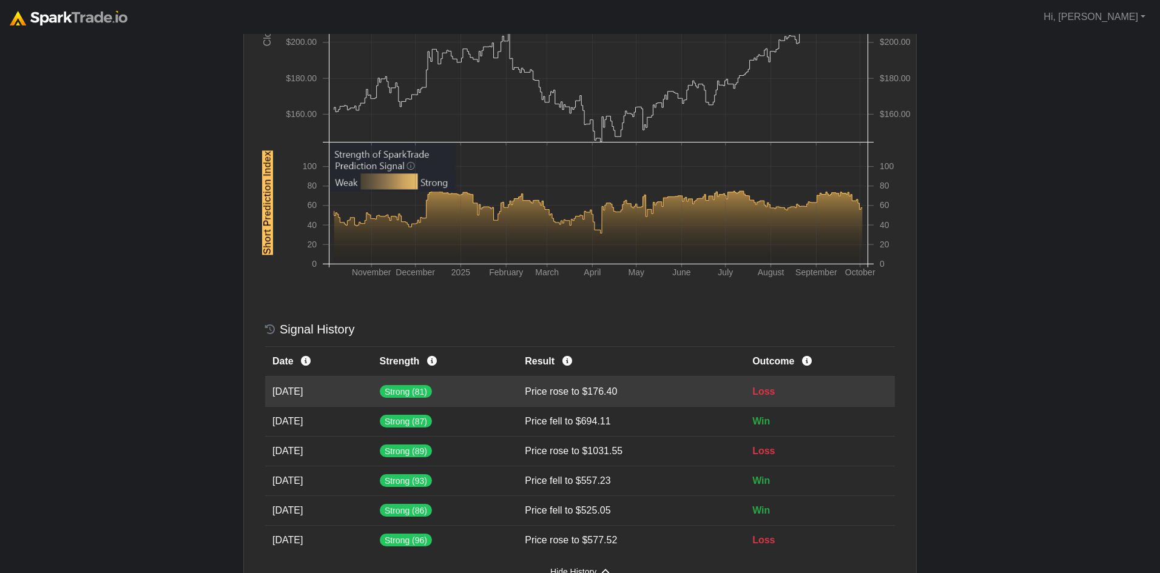
click at [372, 388] on td "Apr 26, 2024" at bounding box center [318, 392] width 107 height 30
click at [604, 401] on td "Price rose to $176.40" at bounding box center [630, 392] width 227 height 30
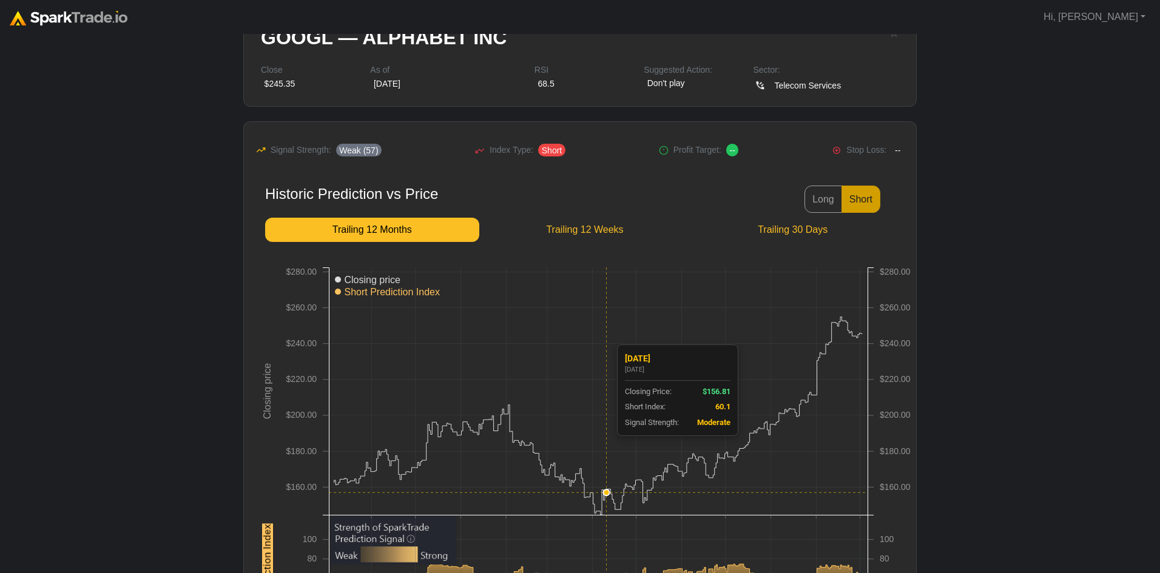
scroll to position [0, 0]
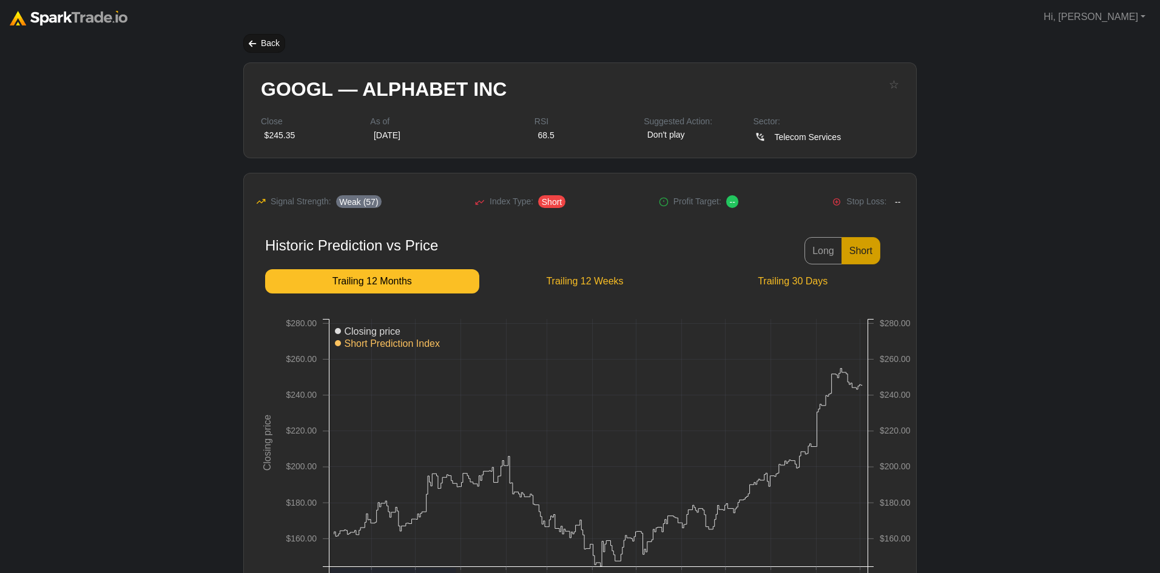
click at [257, 42] on div "Back" at bounding box center [264, 43] width 42 height 19
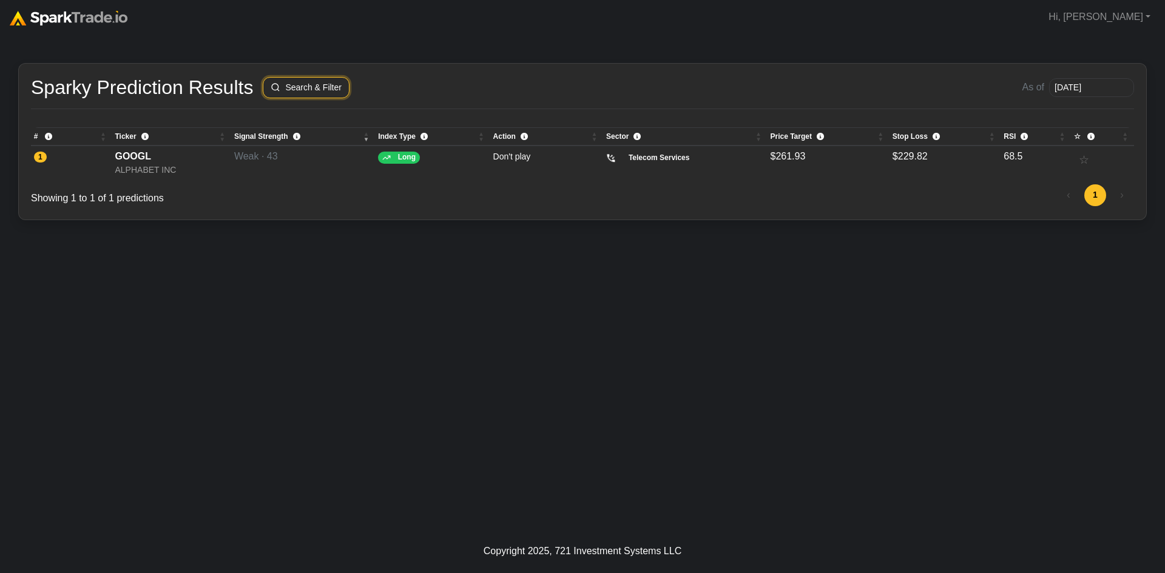
click at [314, 89] on button "Search & Filter" at bounding box center [306, 87] width 87 height 21
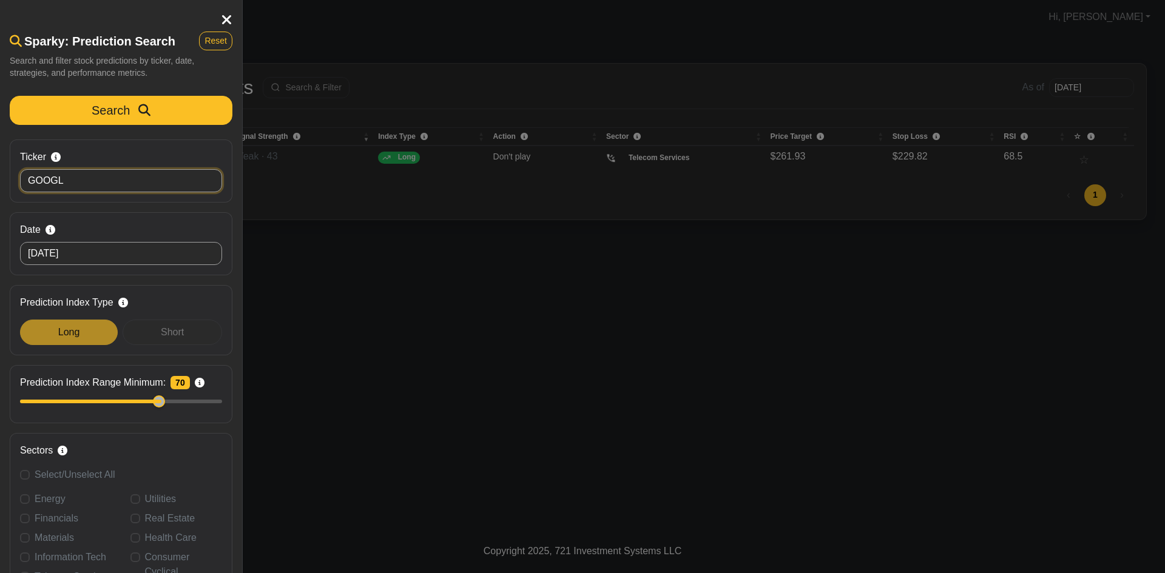
click at [149, 176] on input "GOOGL" at bounding box center [121, 180] width 202 height 23
drag, startPoint x: 153, startPoint y: 176, endPoint x: -62, endPoint y: 160, distance: 216.0
click at [0, 160] on html "Hi, Alex Signed in as adietz@consor.com My subscription Sign out How to Use Spa…" at bounding box center [582, 286] width 1165 height 573
type input "o"
type input "pltr"
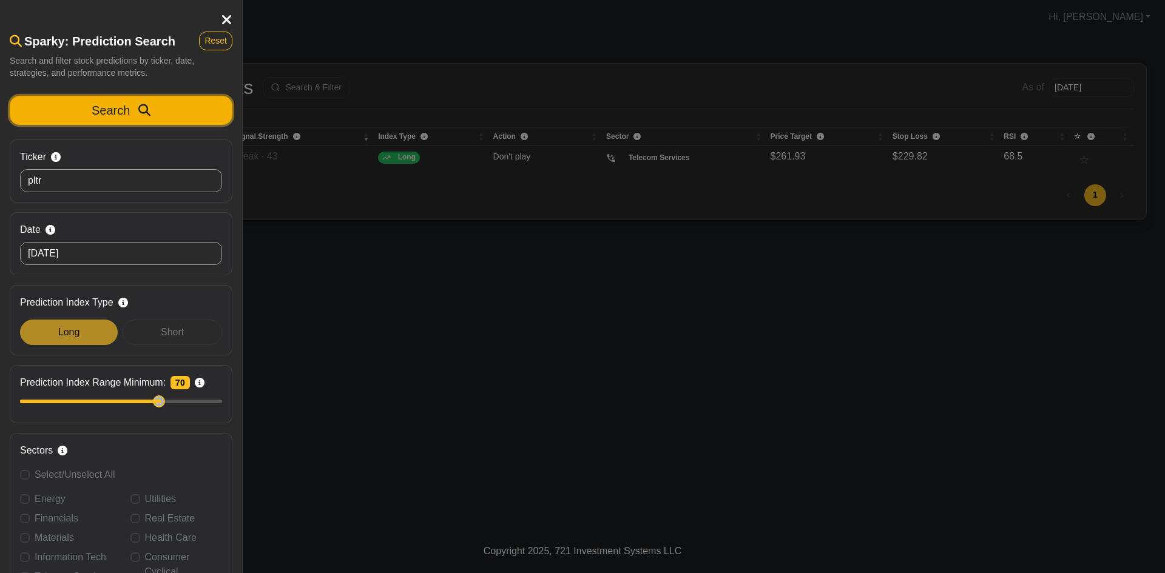
click at [145, 103] on button "Search" at bounding box center [121, 110] width 223 height 29
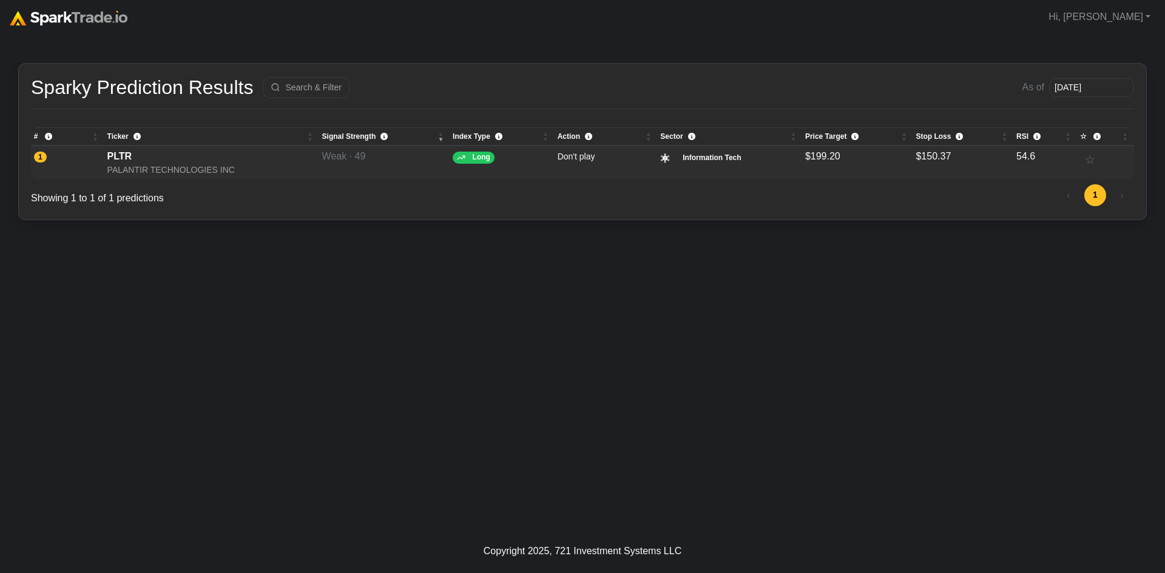
click at [188, 164] on div "PALANTIR TECHNOLOGIES INC" at bounding box center [211, 170] width 209 height 13
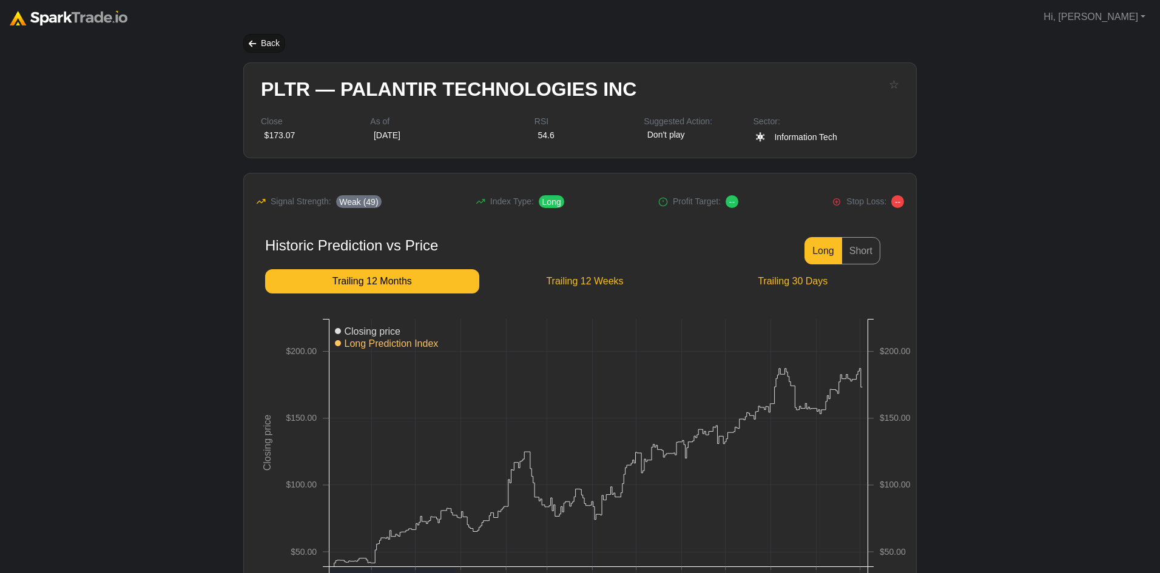
click at [260, 45] on div "Back" at bounding box center [264, 43] width 42 height 19
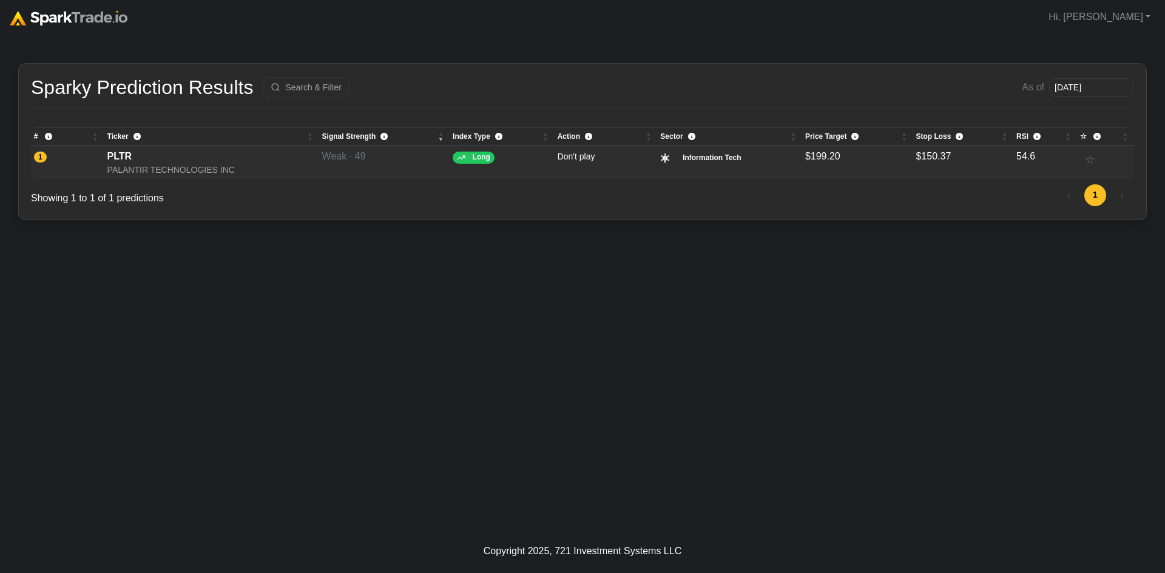
click at [607, 153] on td "Don't play" at bounding box center [605, 163] width 103 height 34
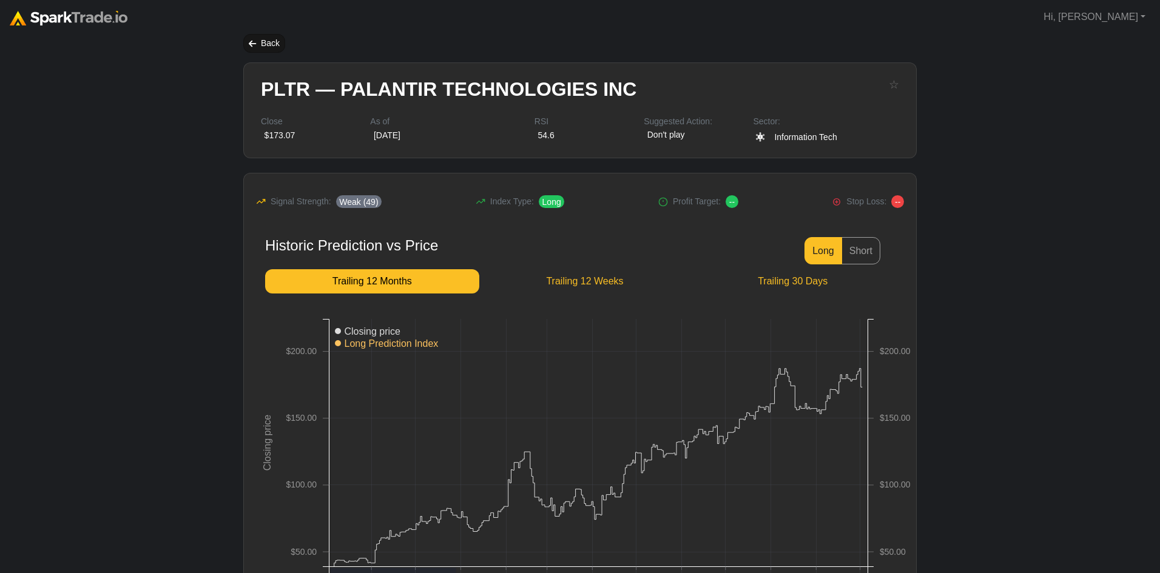
click at [271, 37] on div "Back" at bounding box center [264, 43] width 42 height 19
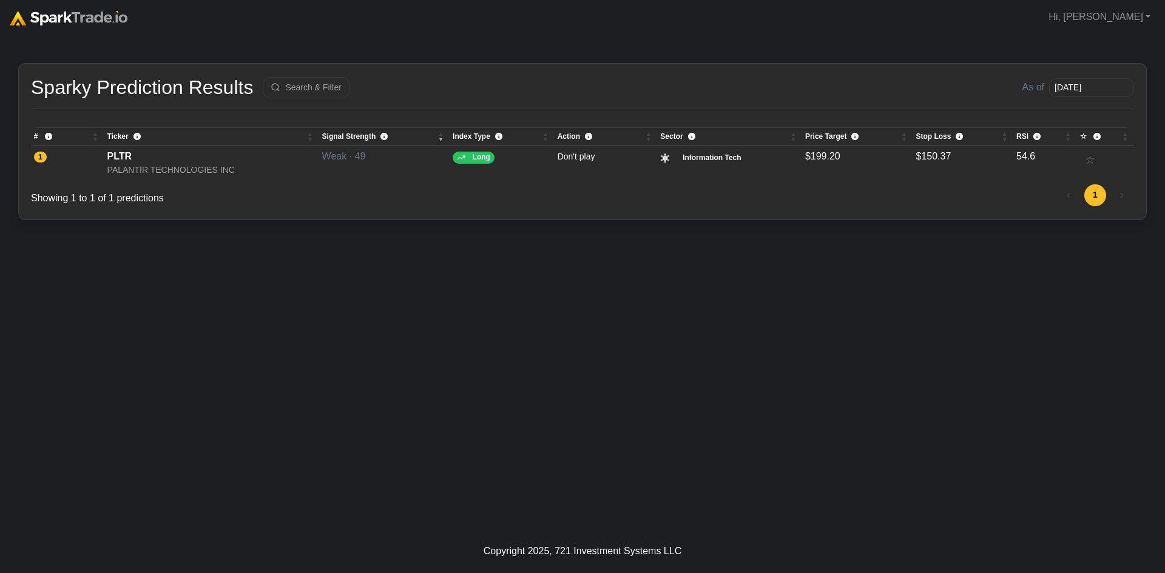
click at [539, 552] on div "Copyright 2025, 721 Investment Systems LLC" at bounding box center [582, 551] width 198 height 15
click at [604, 491] on div "How to Use [DOMAIN_NAME] × Sparky Prediction Results Search & Filter As of [DAT…" at bounding box center [582, 282] width 1165 height 496
click at [672, 551] on div "Copyright 2025, 721 Investment Systems LLC" at bounding box center [582, 551] width 198 height 15
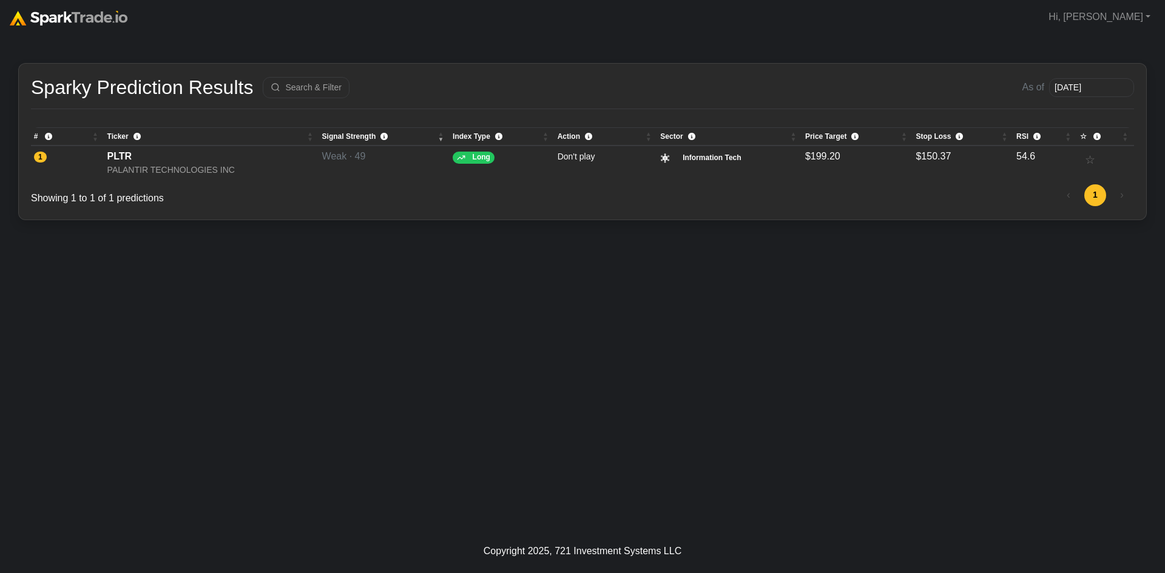
click at [720, 540] on footer "Copyright 2025, 721 Investment Systems LLC" at bounding box center [582, 552] width 1165 height 44
click at [115, 340] on div "How to Use SparkTrade.io × Sparky Prediction Results Search & Filter As of 2025…" at bounding box center [582, 282] width 1165 height 496
